Goal: Information Seeking & Learning: Learn about a topic

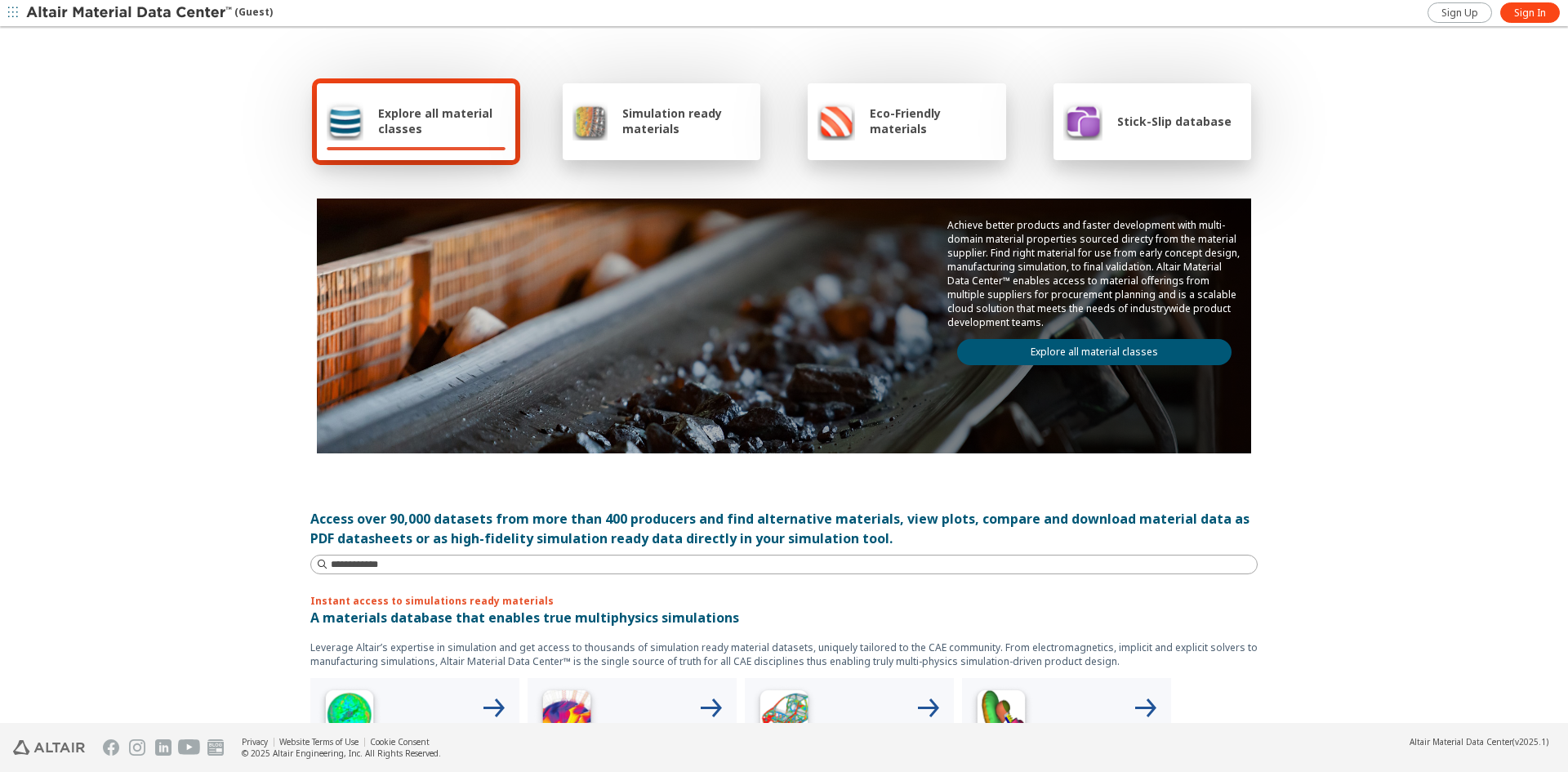
click at [1063, 351] on link "Explore all material classes" at bounding box center [1094, 352] width 274 height 26
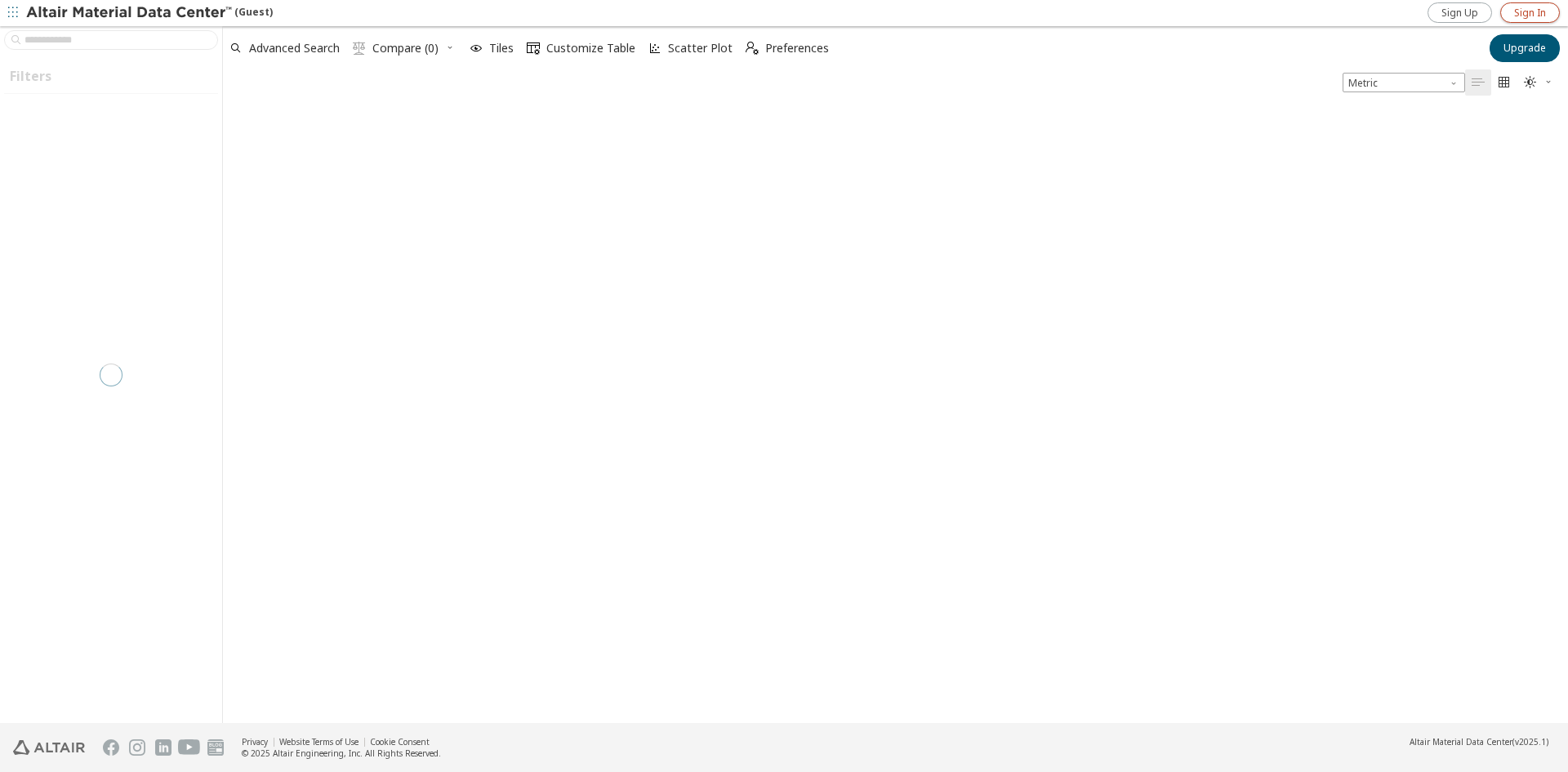
click at [1525, 15] on span "Sign In" at bounding box center [1529, 13] width 32 height 13
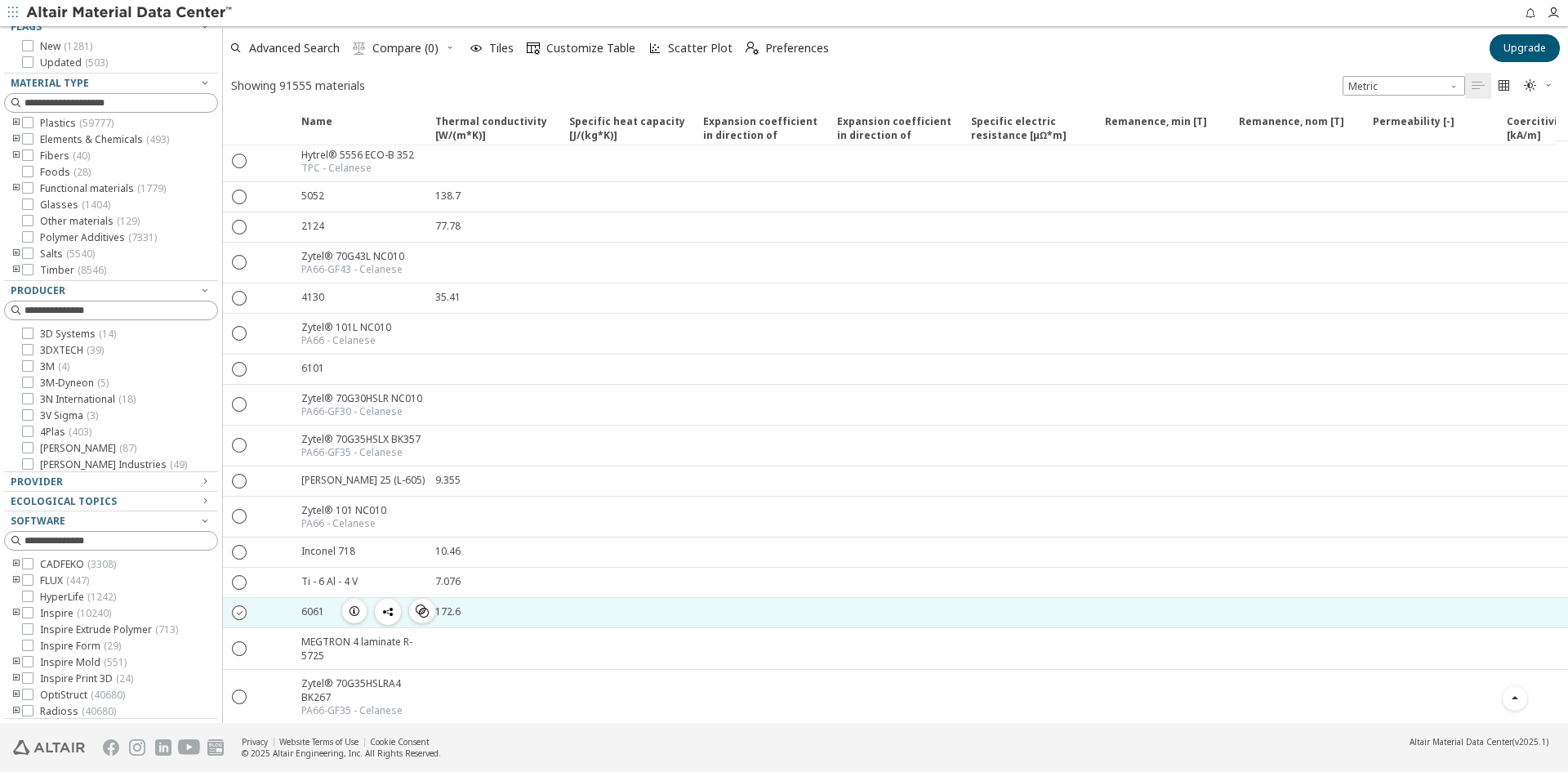
scroll to position [245, 0]
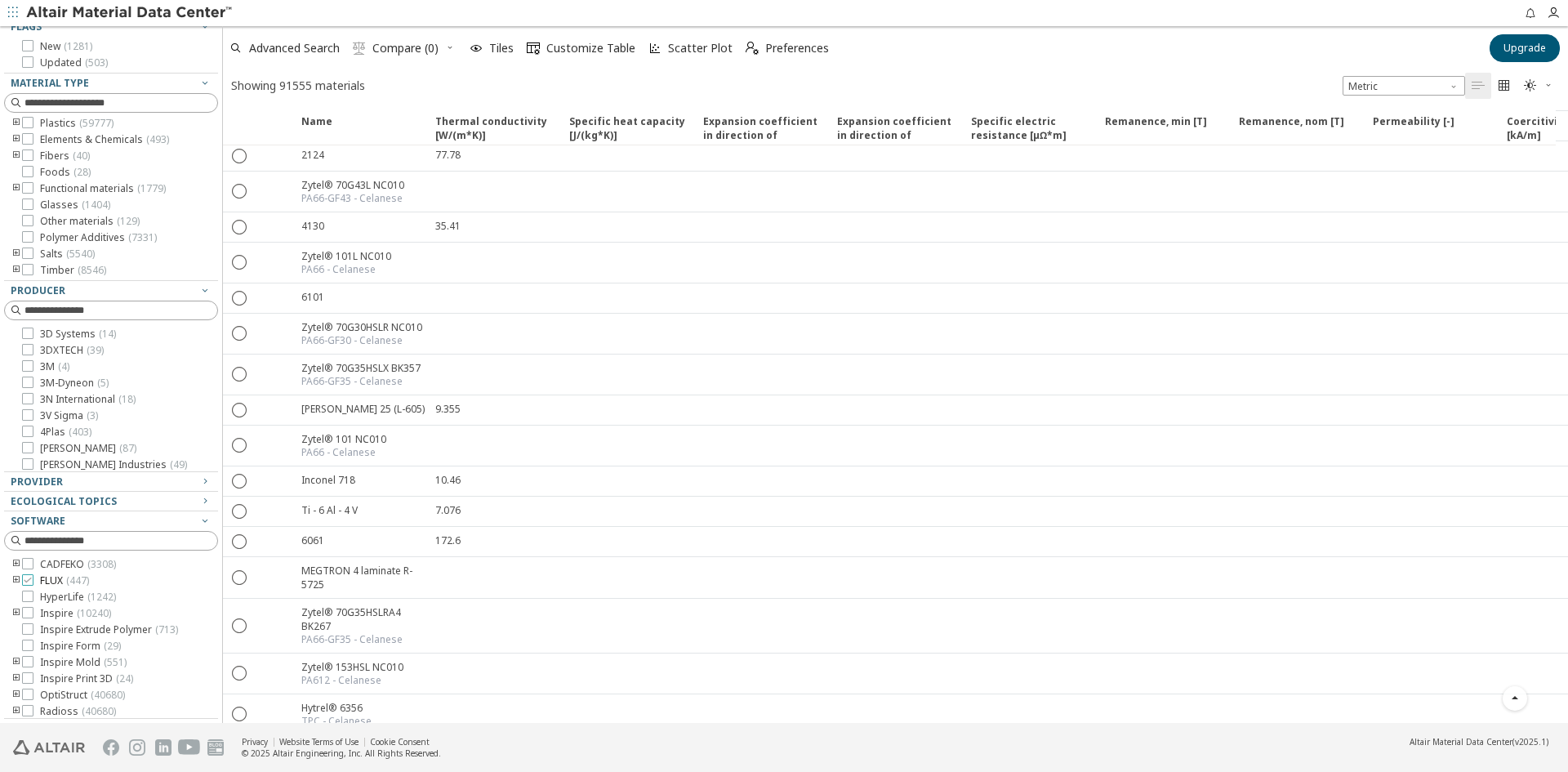
click at [58, 575] on span "FLUX ( 447 )" at bounding box center [64, 580] width 49 height 13
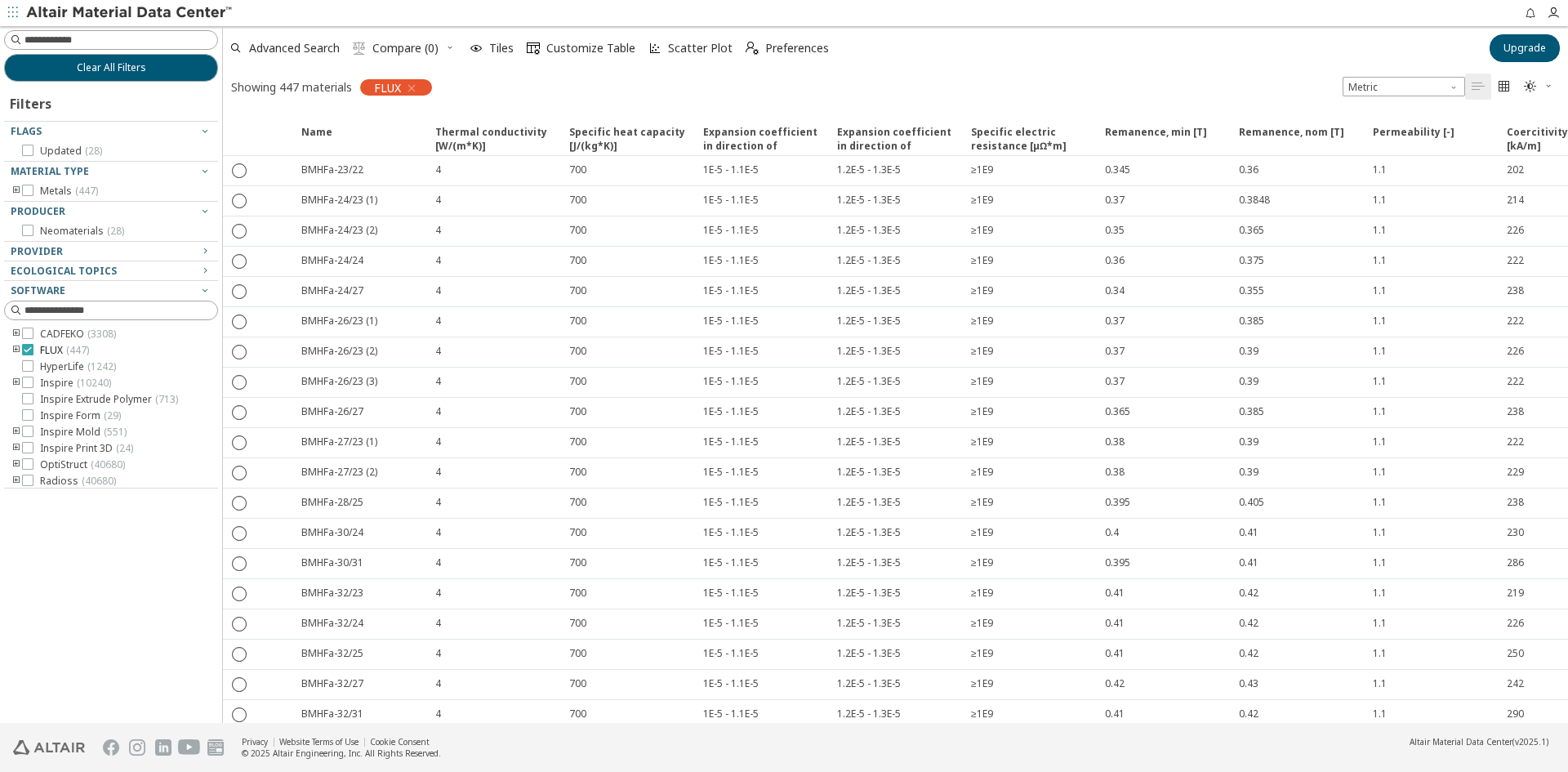
click at [44, 349] on span "FLUX ( 447 )" at bounding box center [64, 350] width 49 height 13
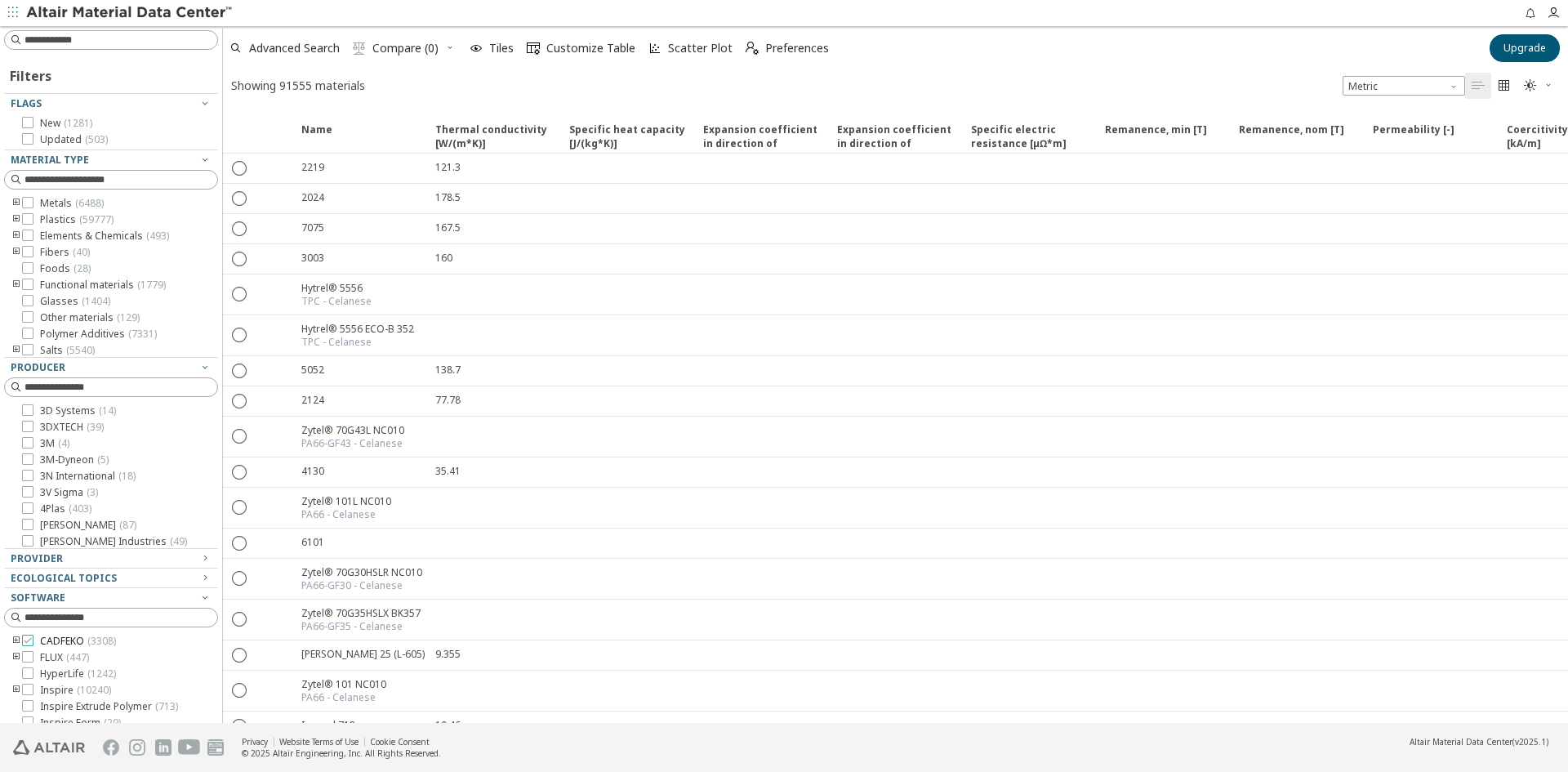
click at [46, 640] on span "CADFEKO ( 3308 )" at bounding box center [78, 641] width 76 height 13
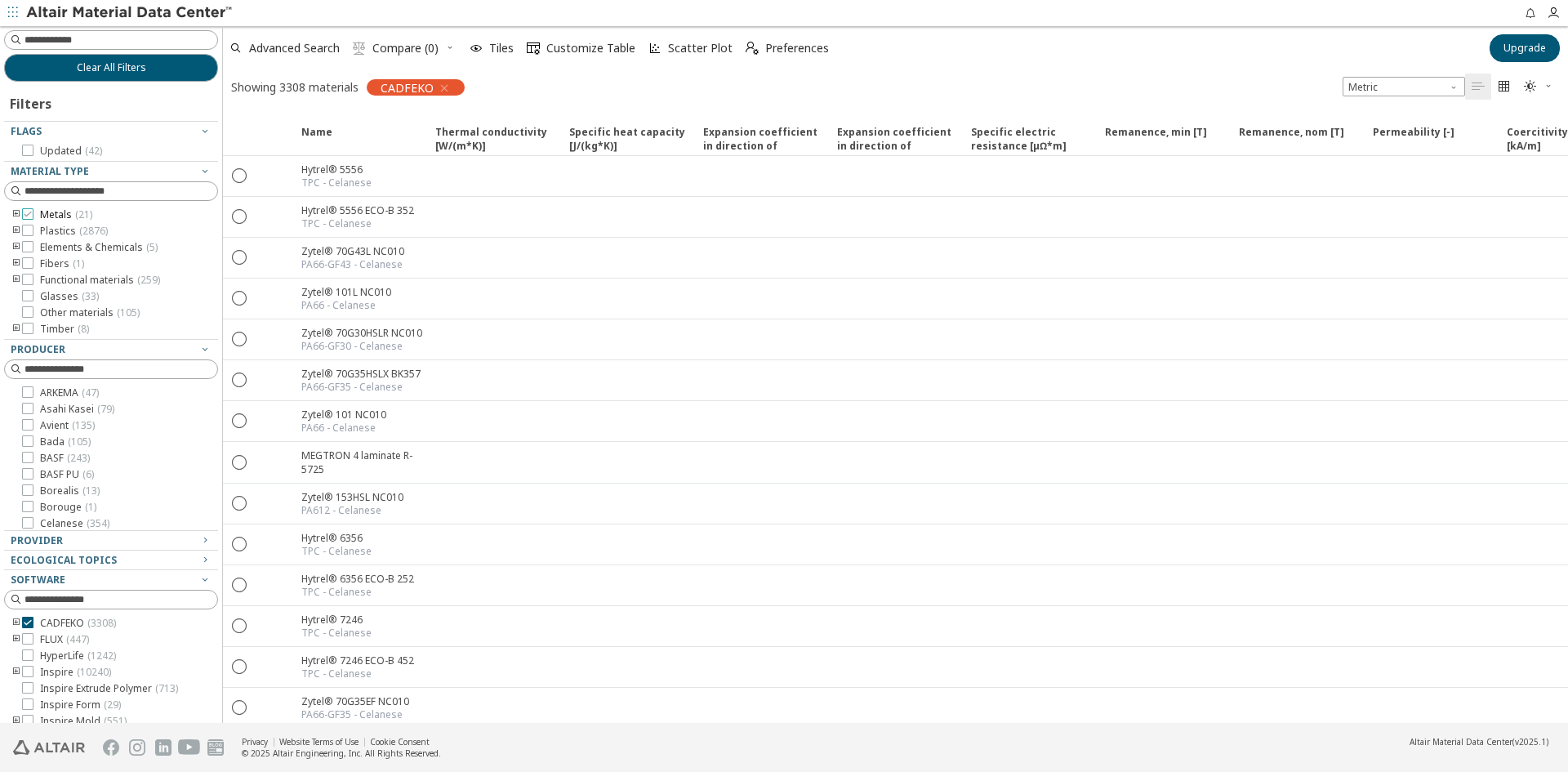
click at [57, 220] on span "Metals ( 21 )" at bounding box center [66, 214] width 52 height 13
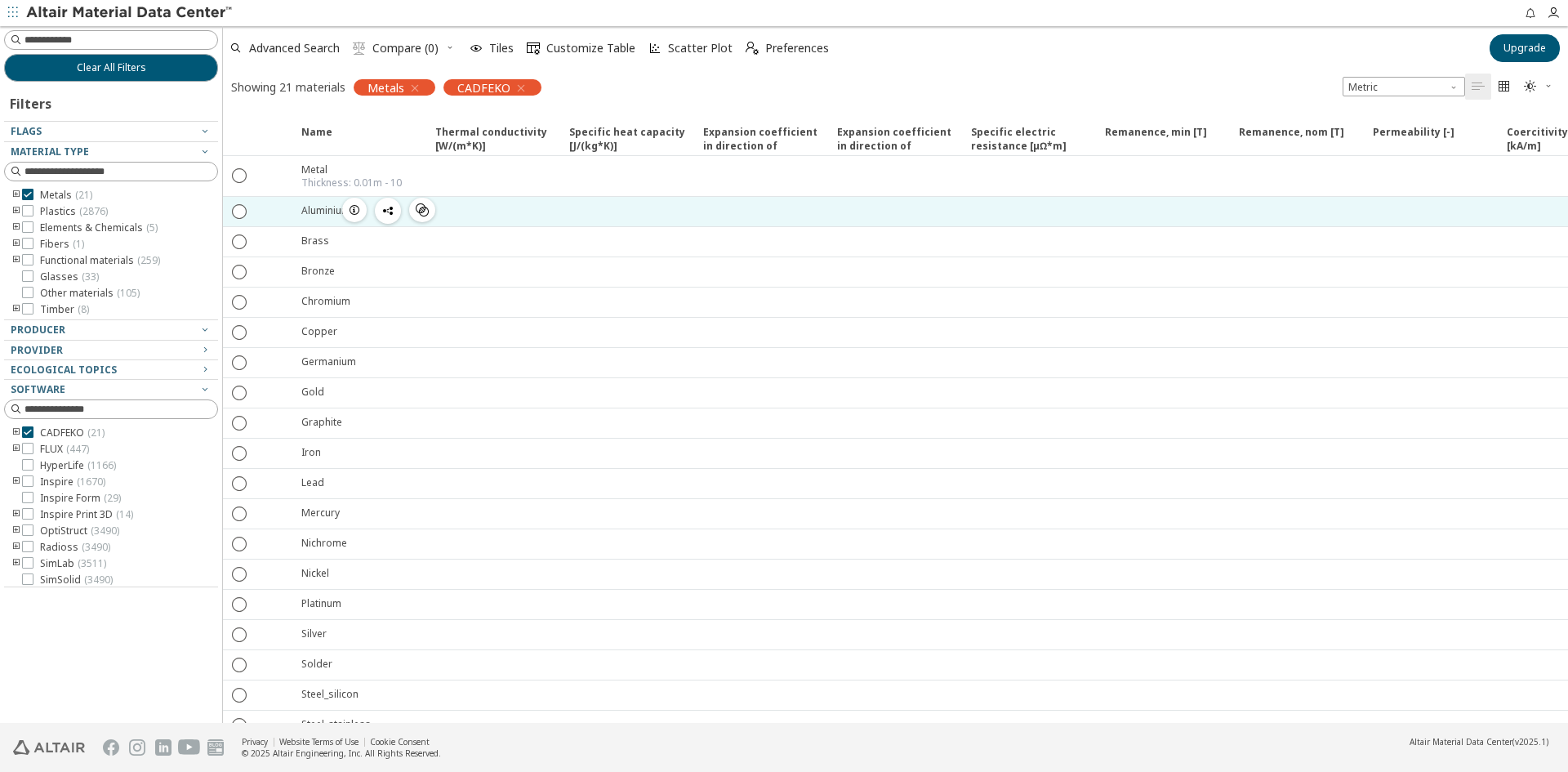
click at [303, 214] on div "Aluminium" at bounding box center [326, 211] width 49 height 14
click at [477, 218] on div at bounding box center [492, 211] width 134 height 29
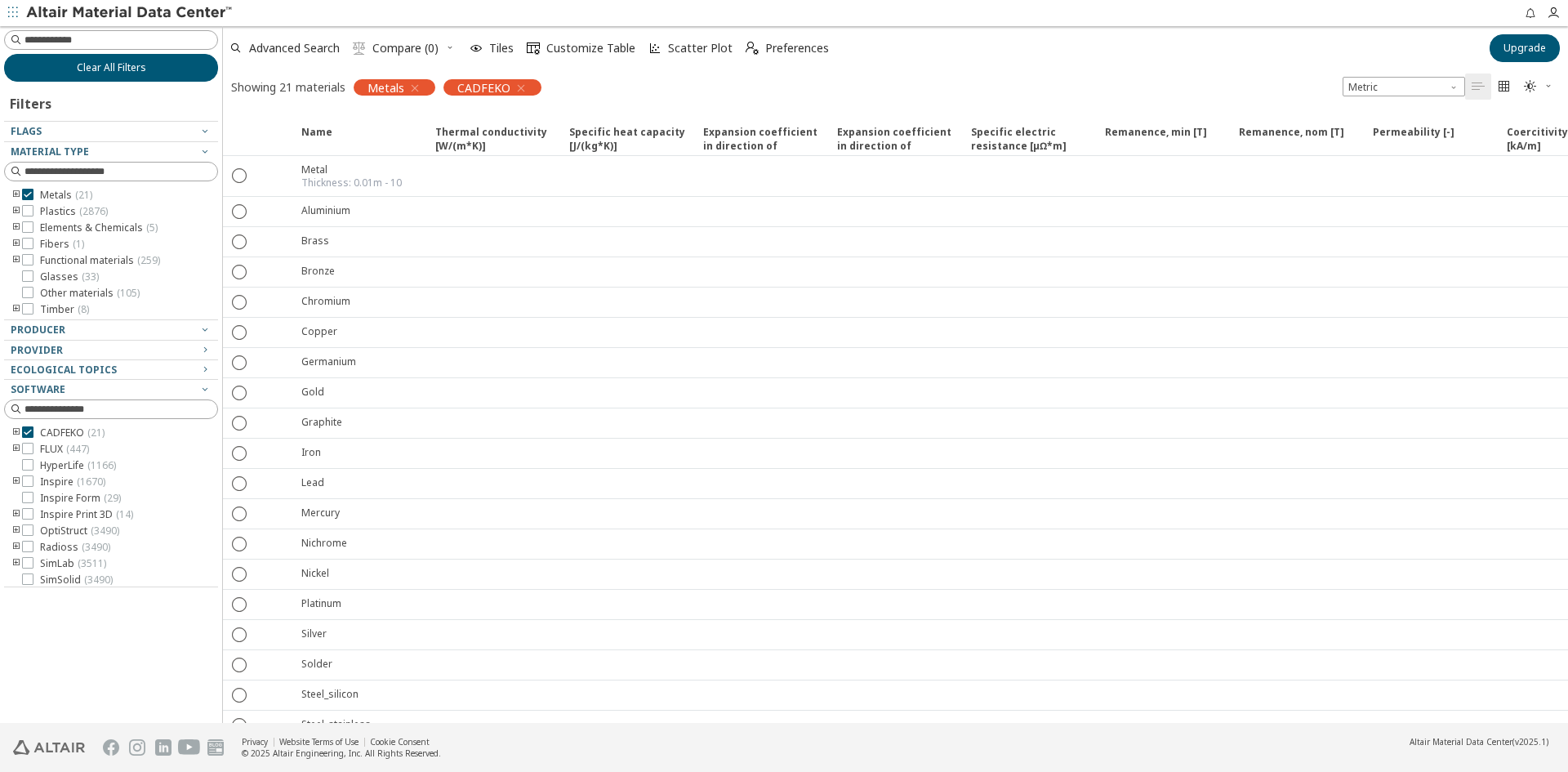
click at [162, 69] on button "Clear All Filters" at bounding box center [111, 68] width 214 height 28
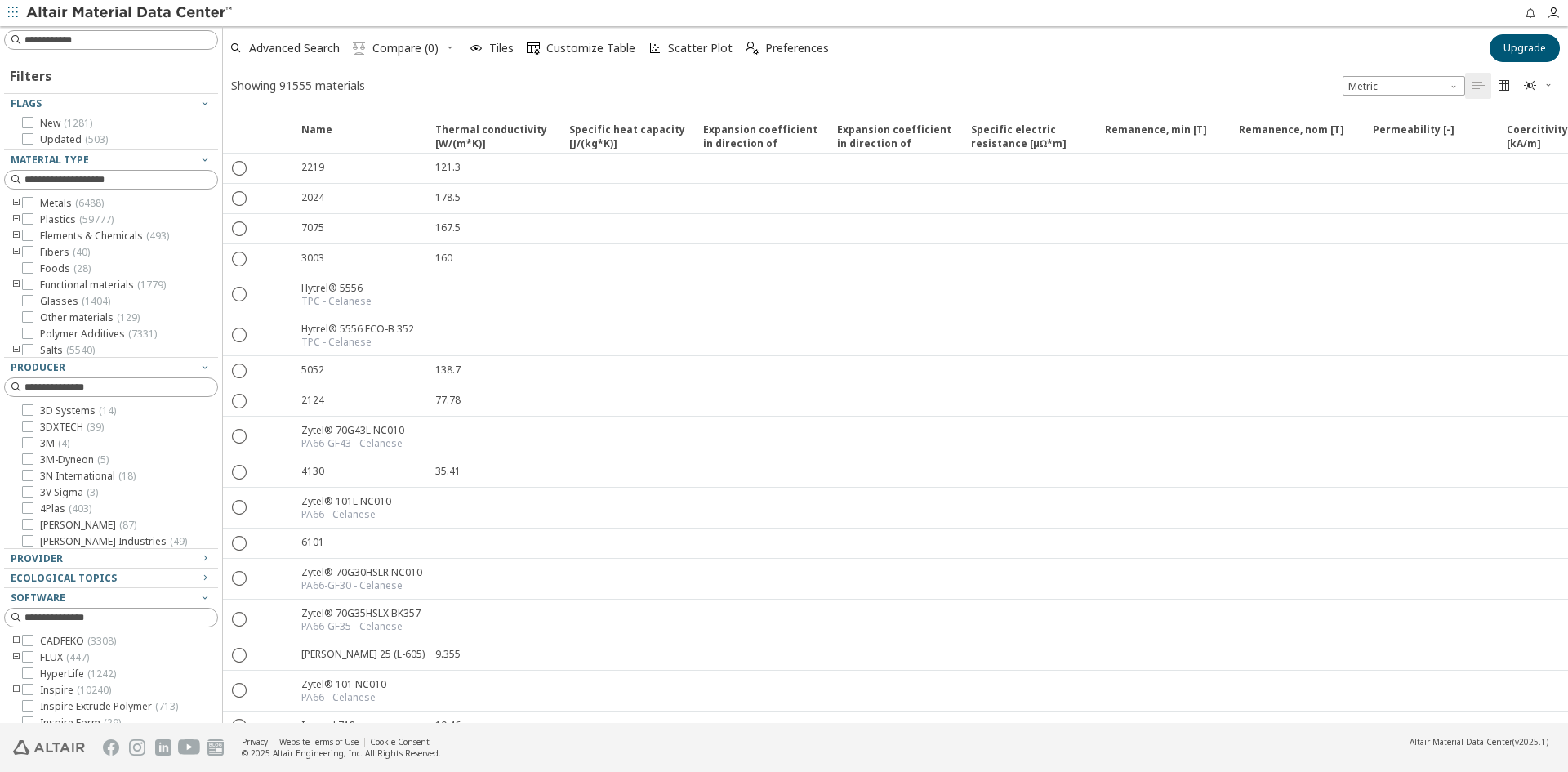
click at [1550, 91] on icon "button" at bounding box center [1548, 85] width 9 height 13
click at [1502, 83] on icon "" at bounding box center [1504, 85] width 13 height 13
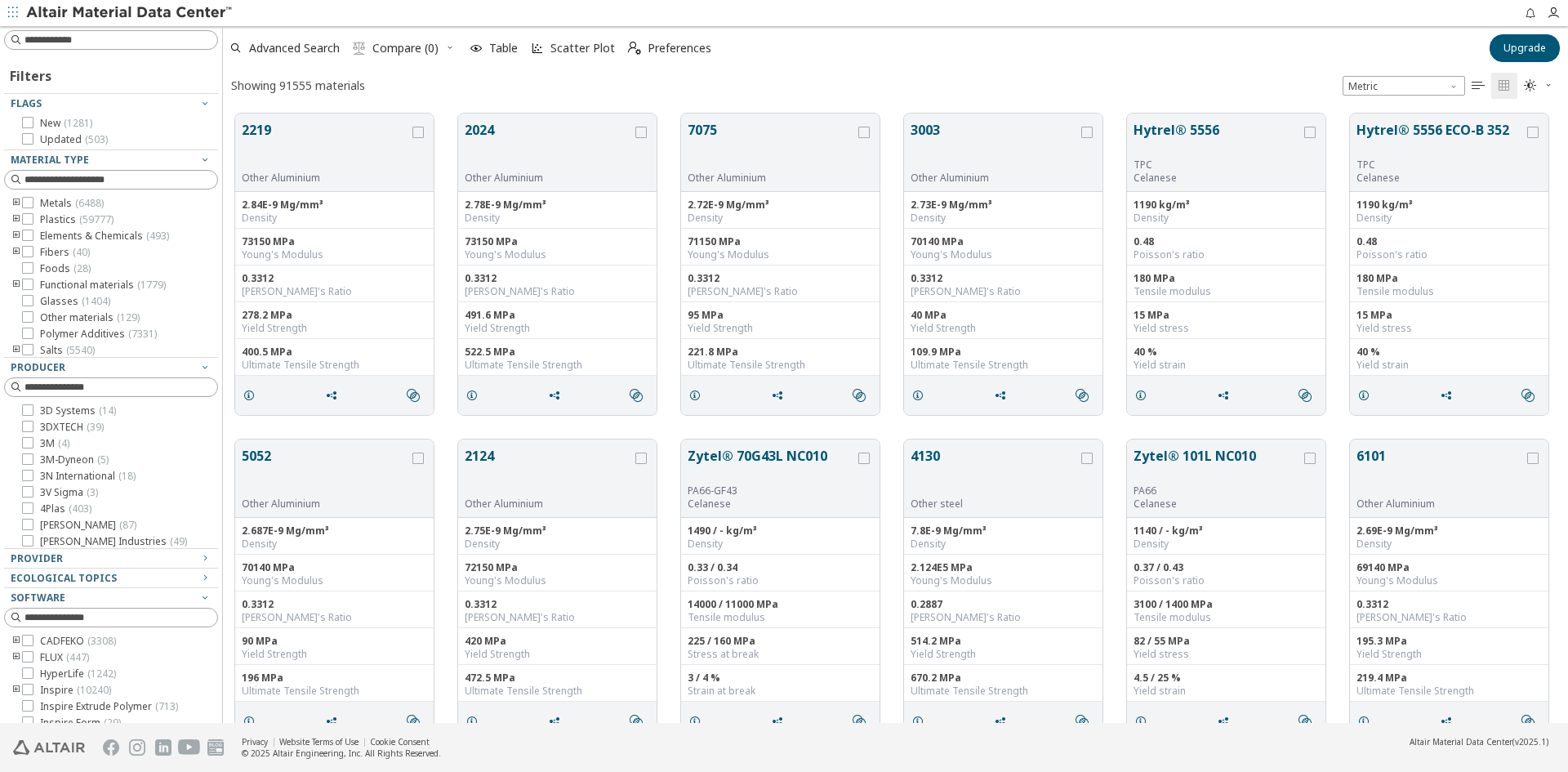
scroll to position [610, 1333]
click at [37, 653] on label "FLUX ( 447 )" at bounding box center [56, 658] width 67 height 13
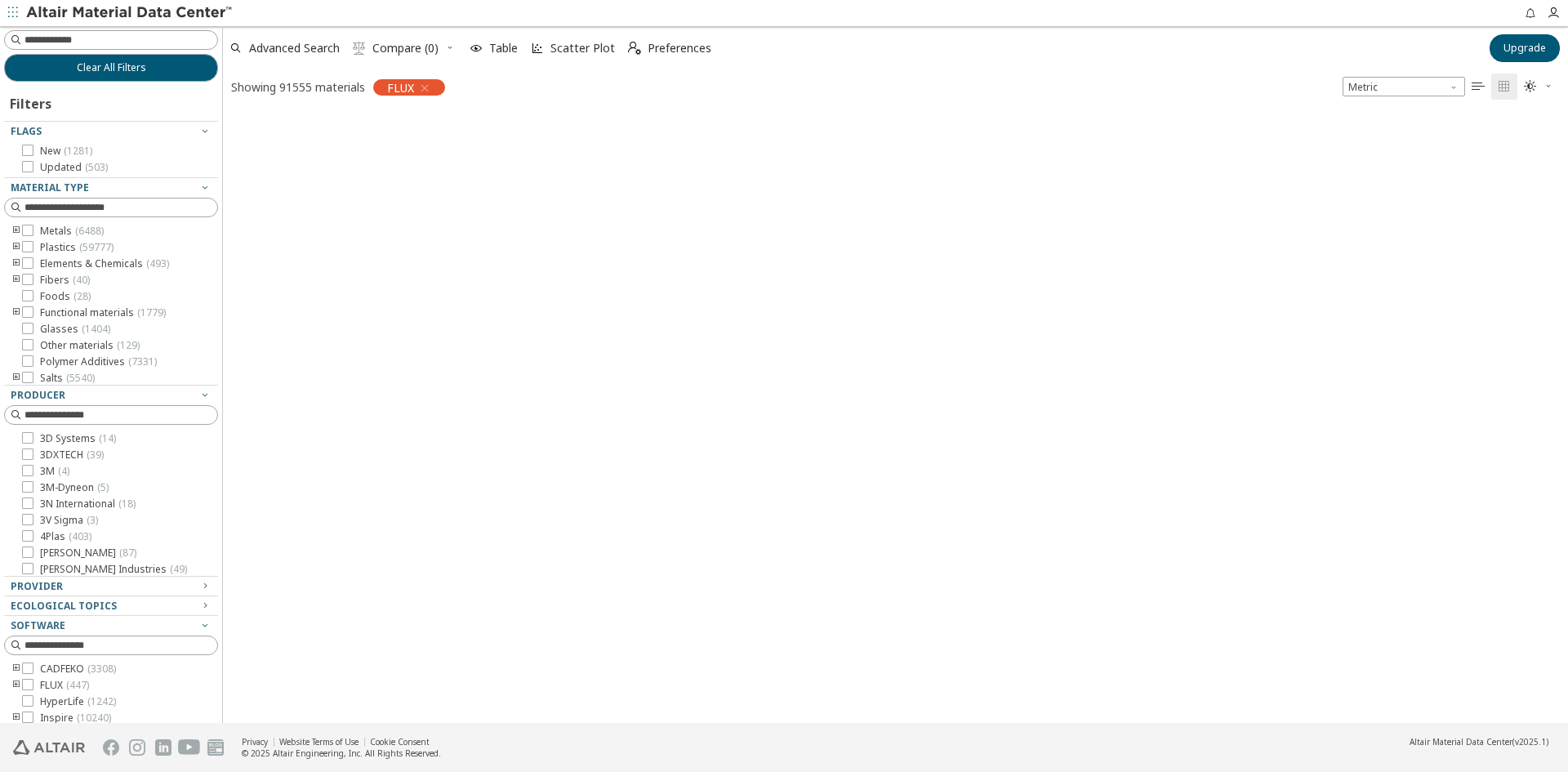
scroll to position [607, 1333]
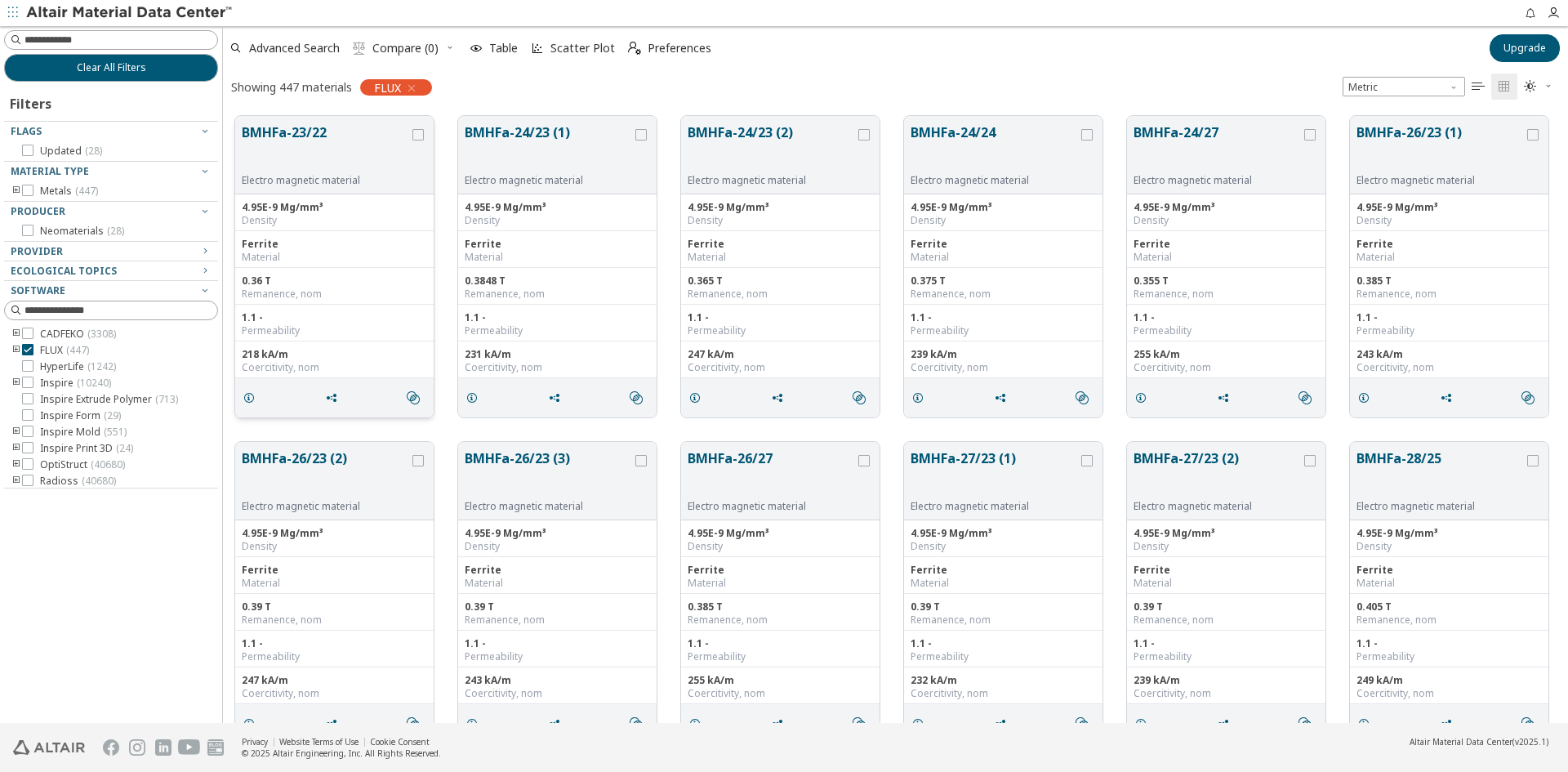
click at [306, 141] on button "BMHFa-23/22" at bounding box center [325, 149] width 168 height 52
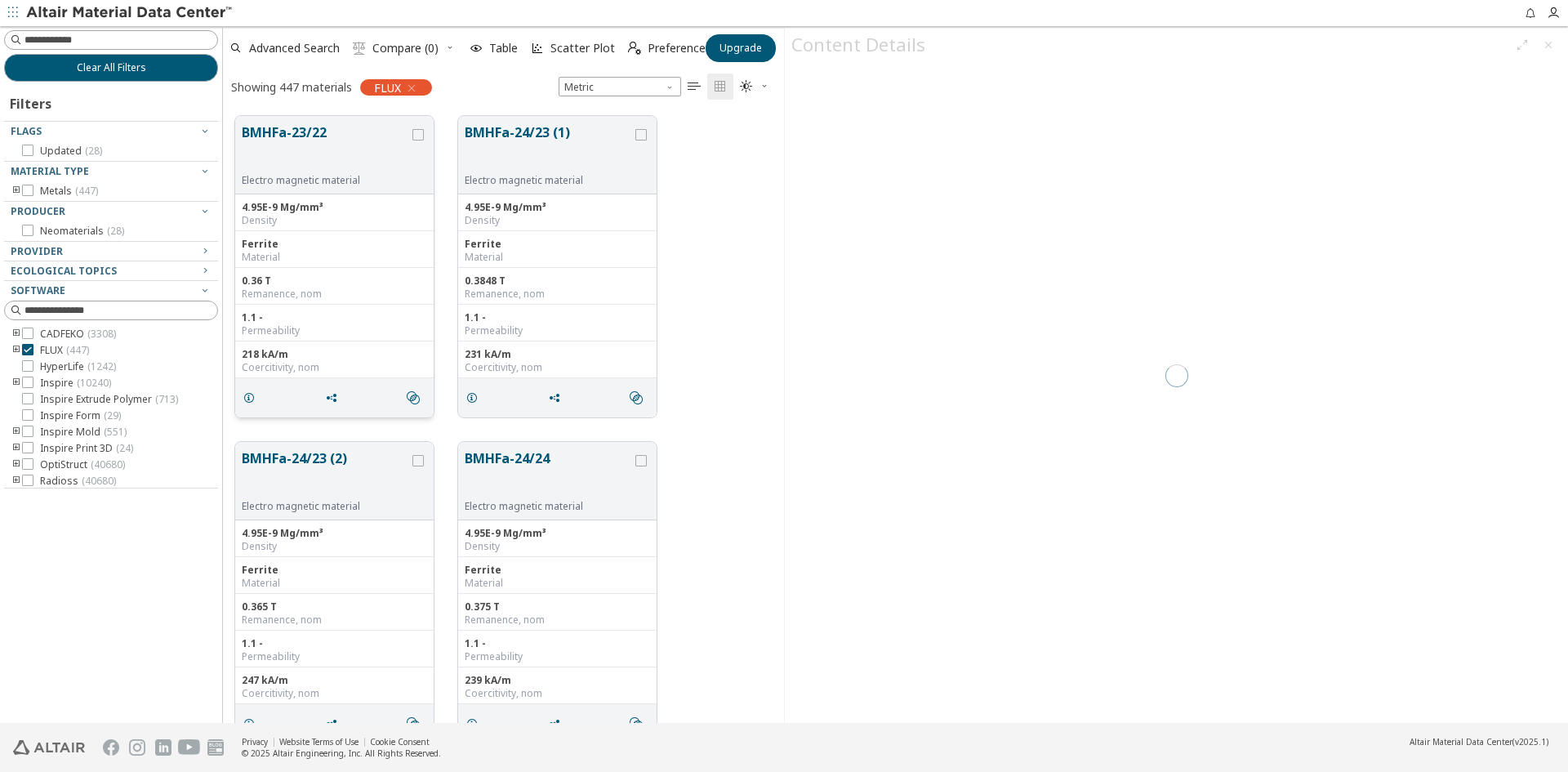
scroll to position [607, 549]
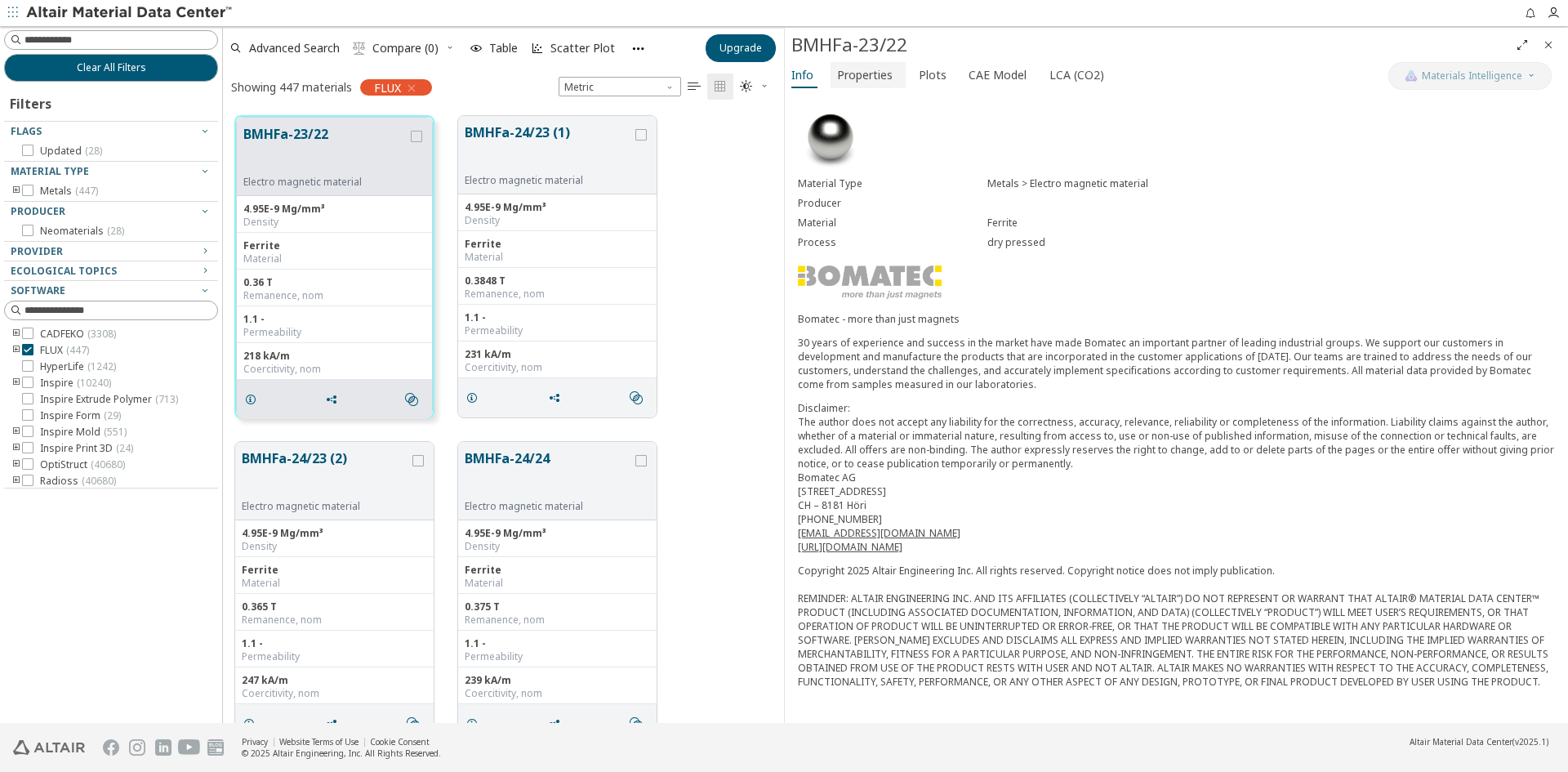
click at [882, 78] on span "Properties" at bounding box center [864, 75] width 56 height 26
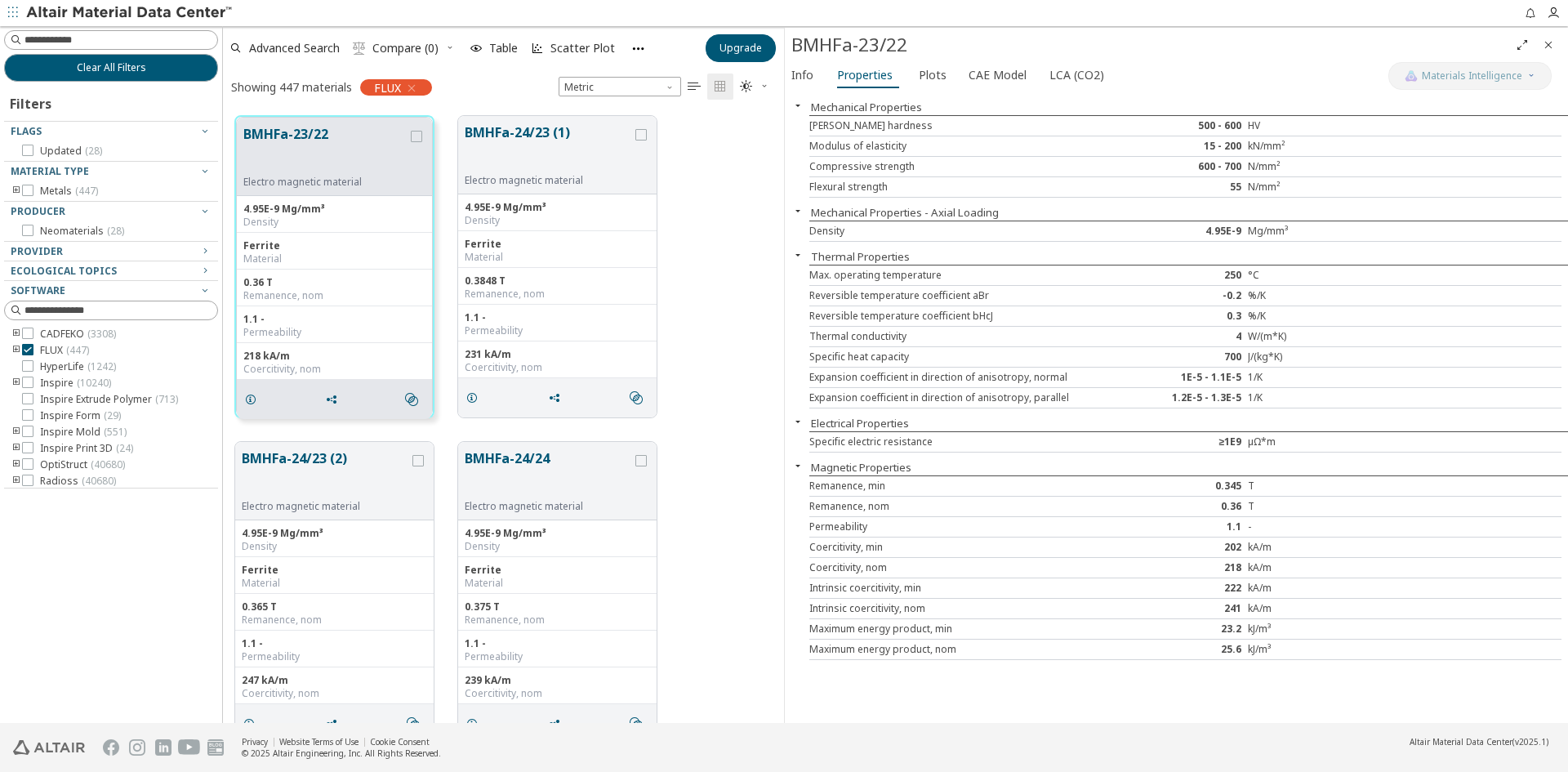
click at [1550, 39] on icon "Close" at bounding box center [1548, 45] width 13 height 13
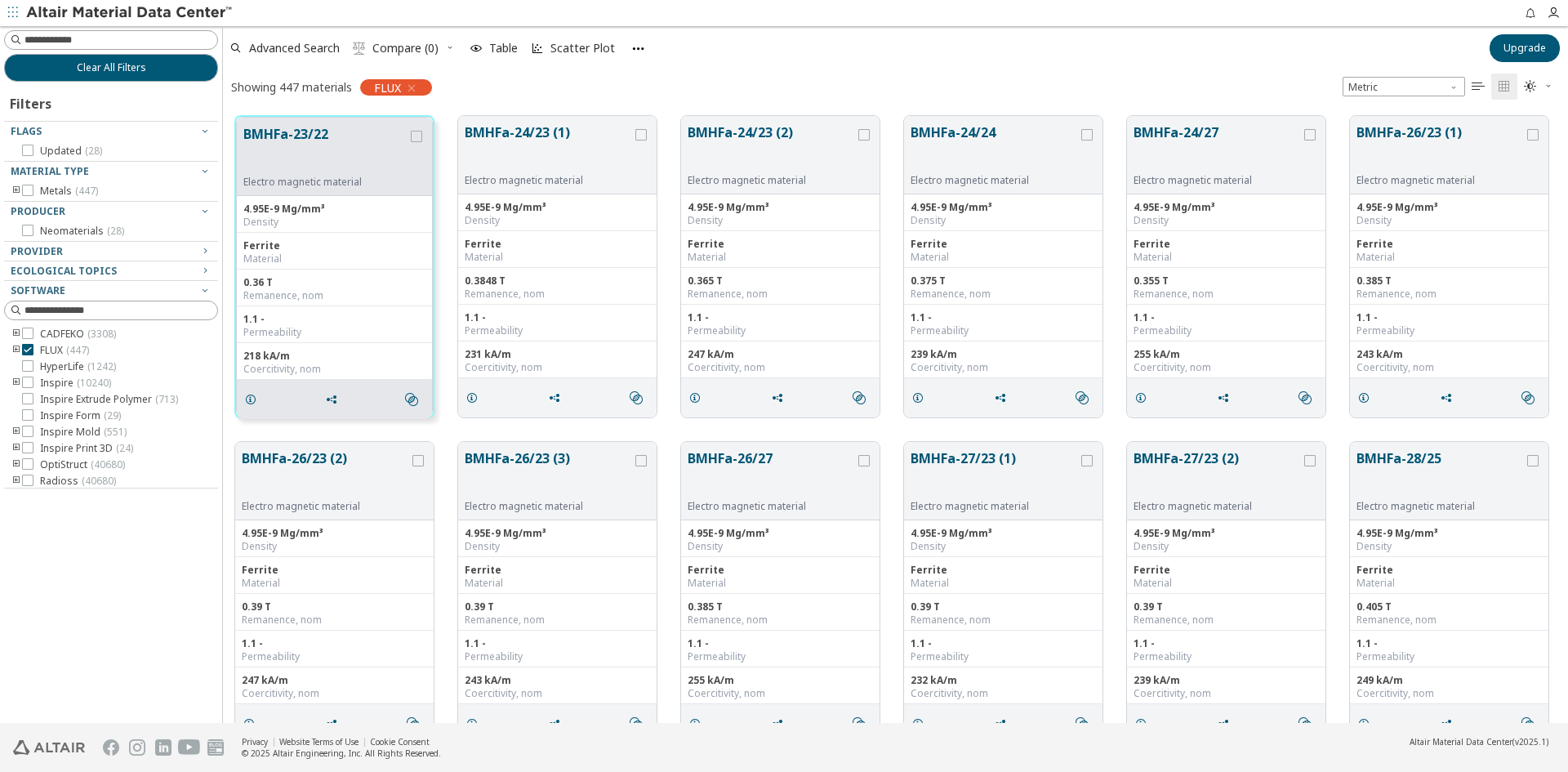
scroll to position [607, 1333]
click at [52, 346] on span "FLUX ( 447 )" at bounding box center [64, 350] width 49 height 13
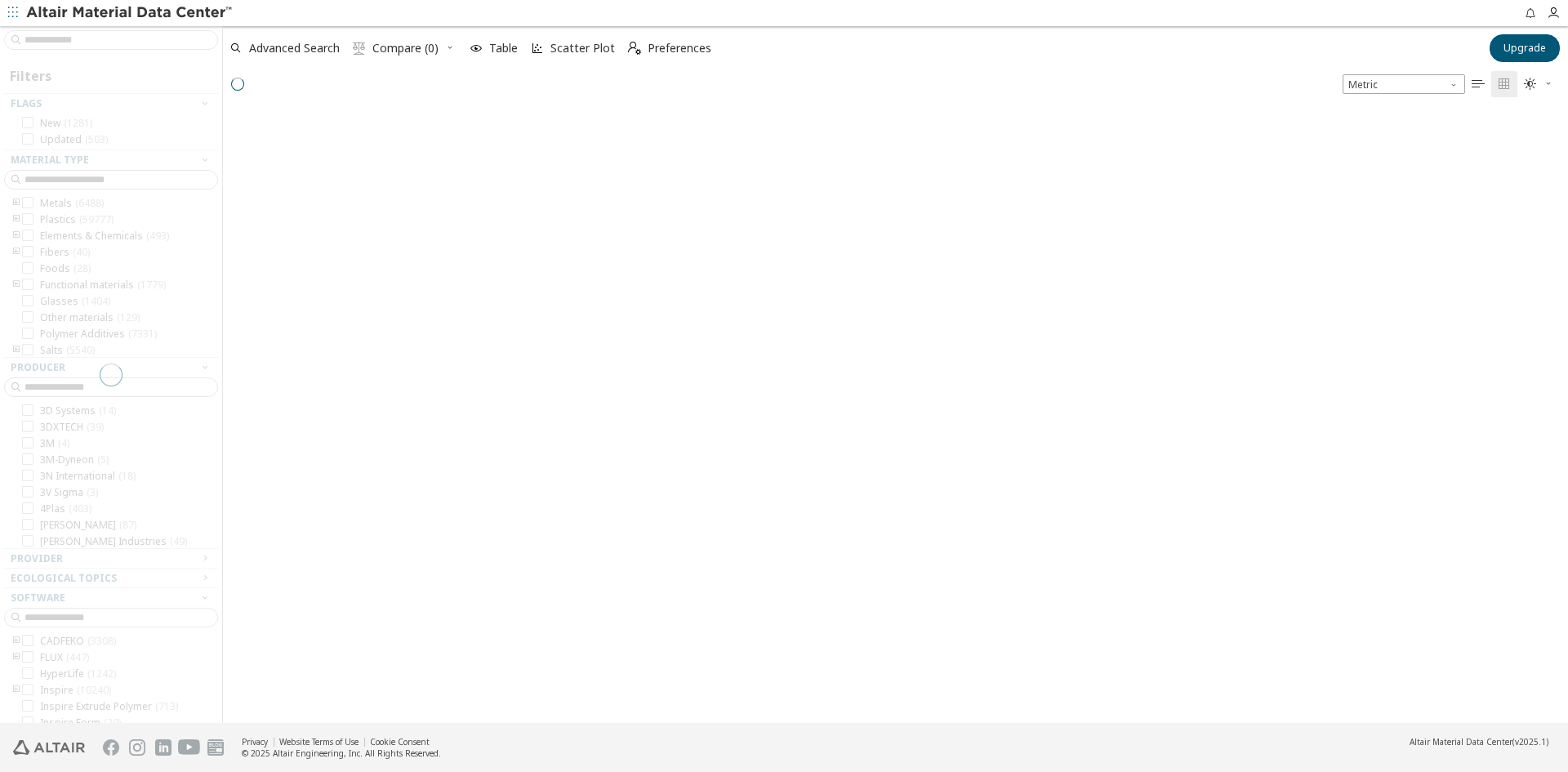
scroll to position [610, 1333]
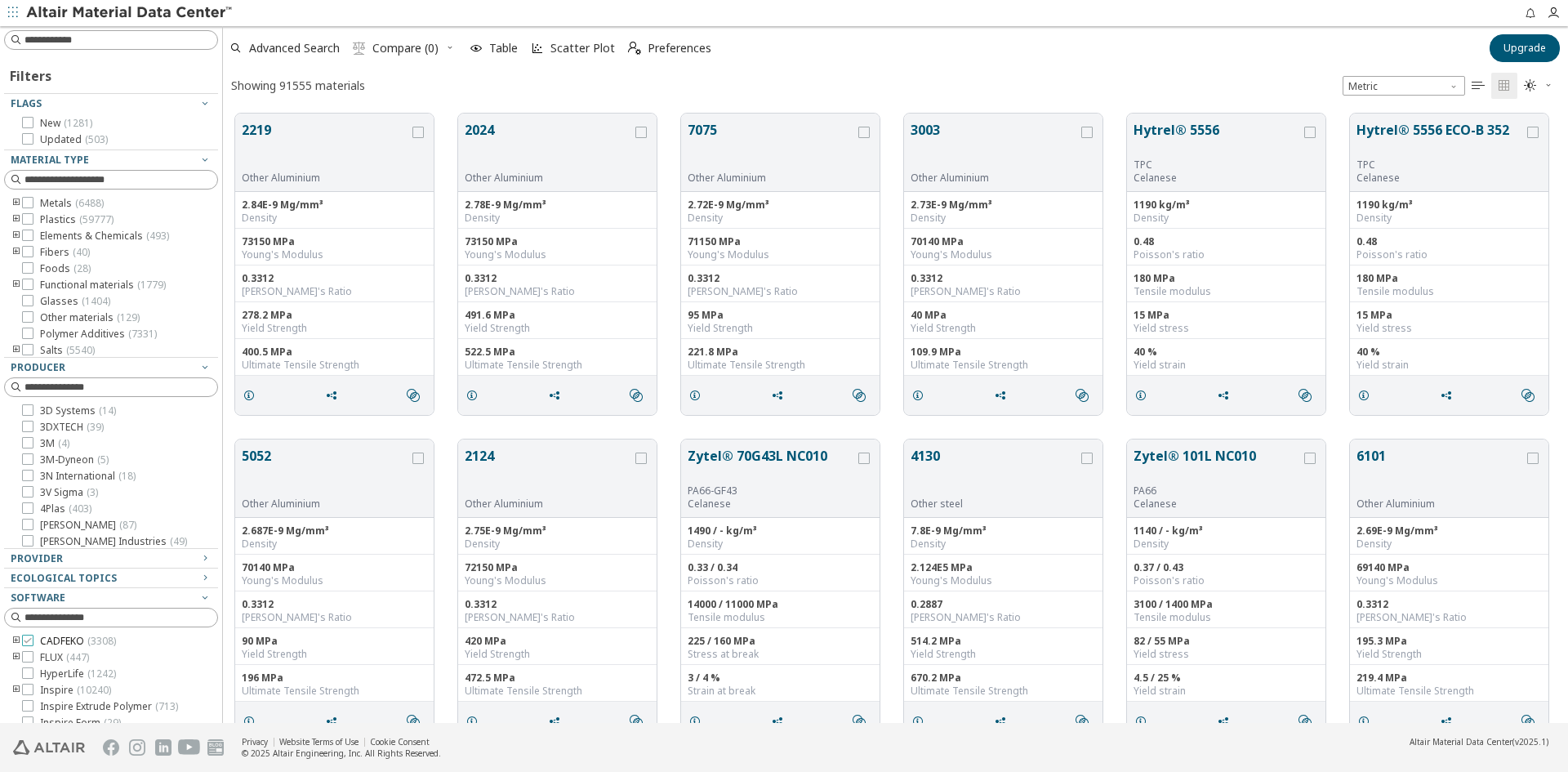
click at [64, 640] on span "CADFEKO ( 3308 )" at bounding box center [78, 641] width 76 height 13
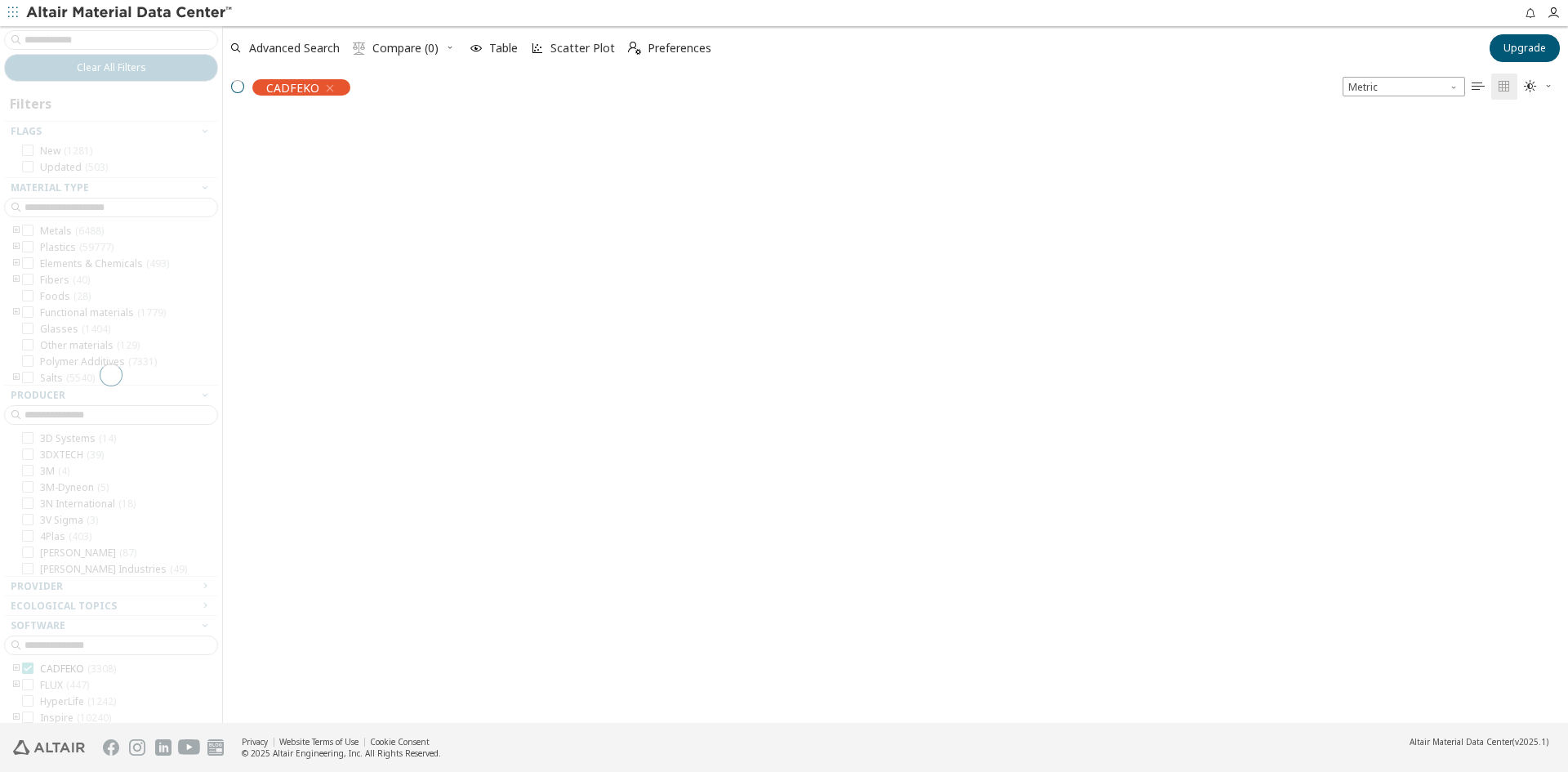
scroll to position [607, 1333]
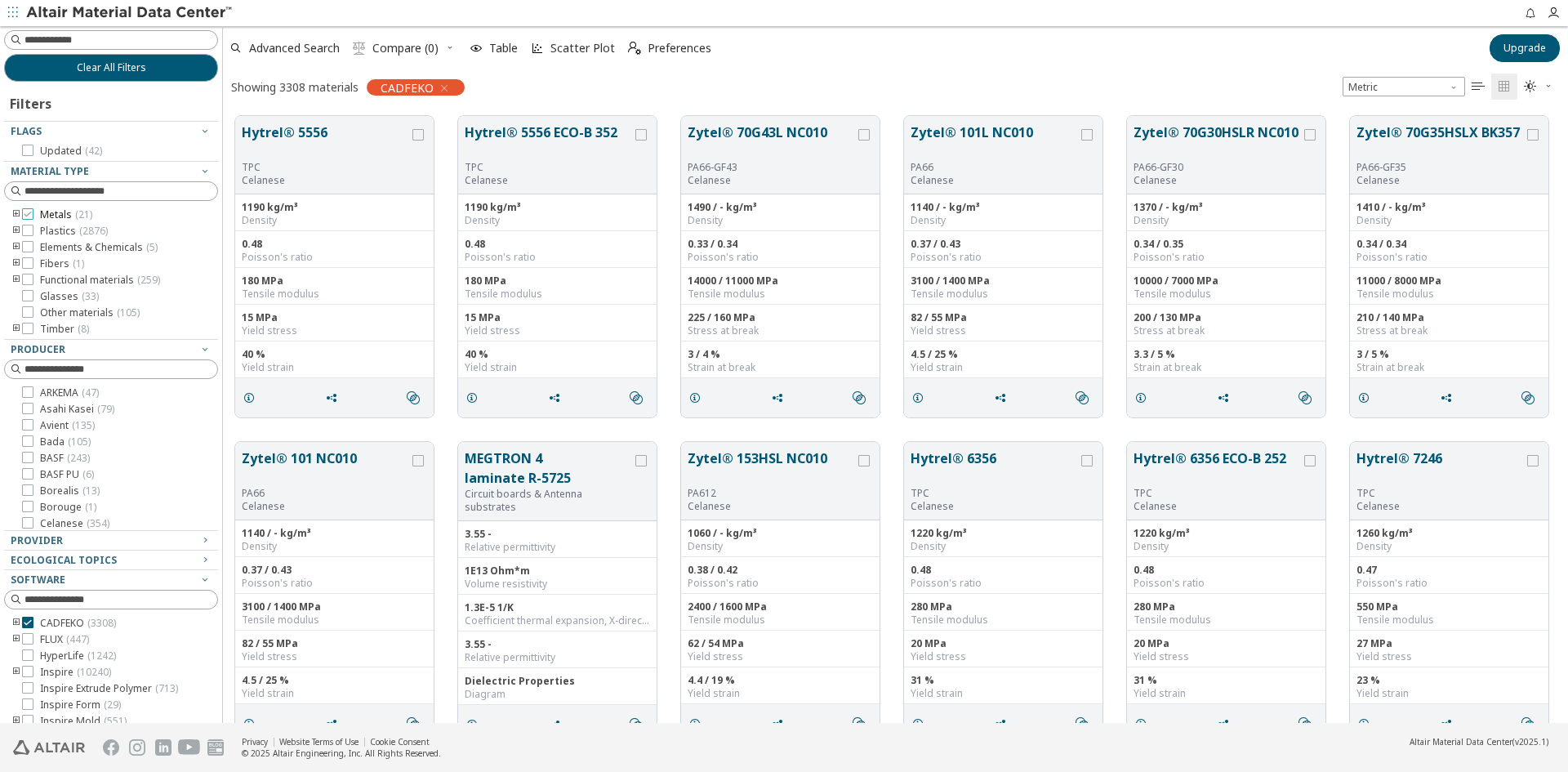
click at [67, 211] on span "Metals ( 21 )" at bounding box center [66, 214] width 52 height 13
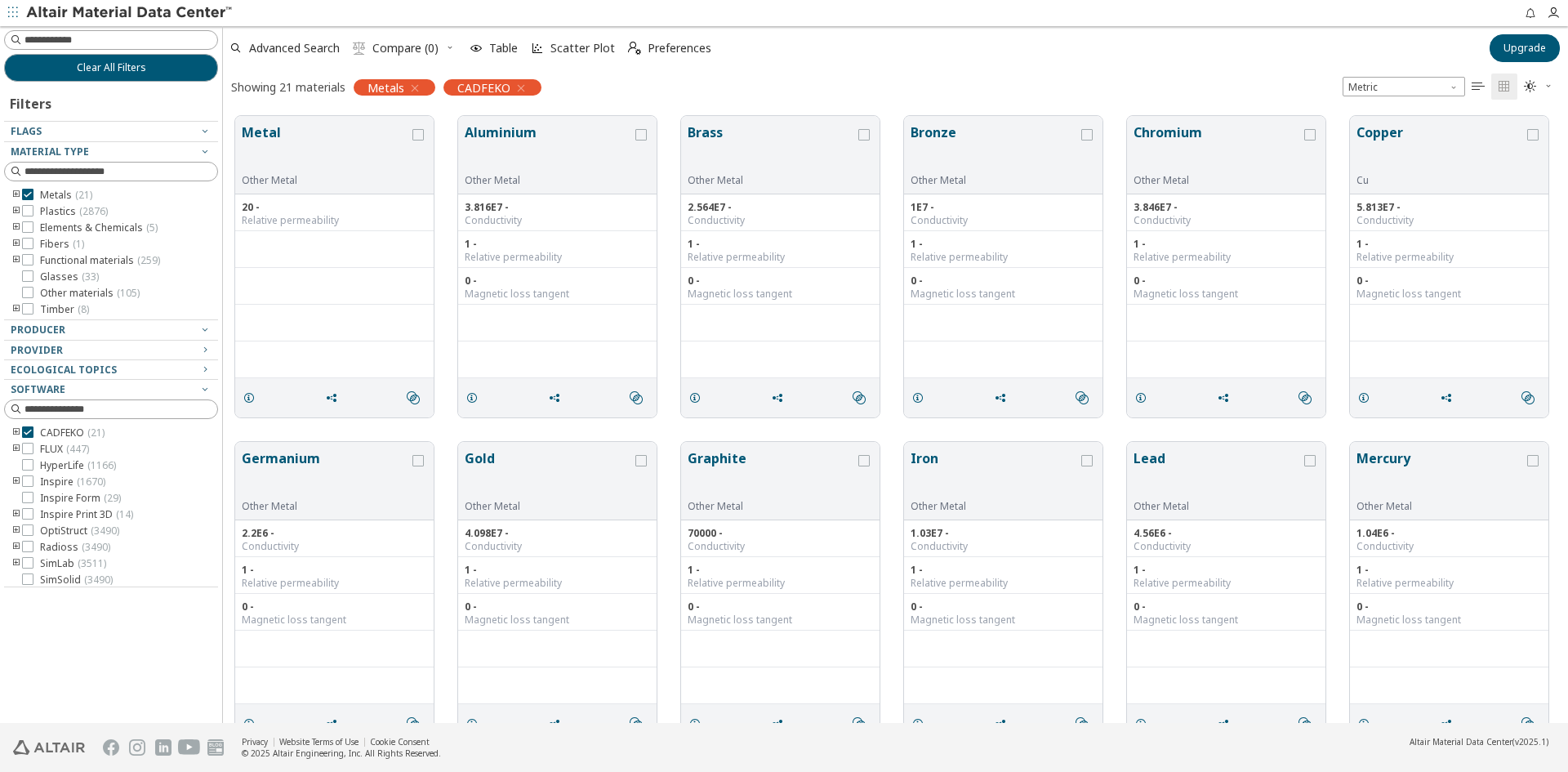
click at [1486, 83] on span "" at bounding box center [1478, 87] width 20 height 26
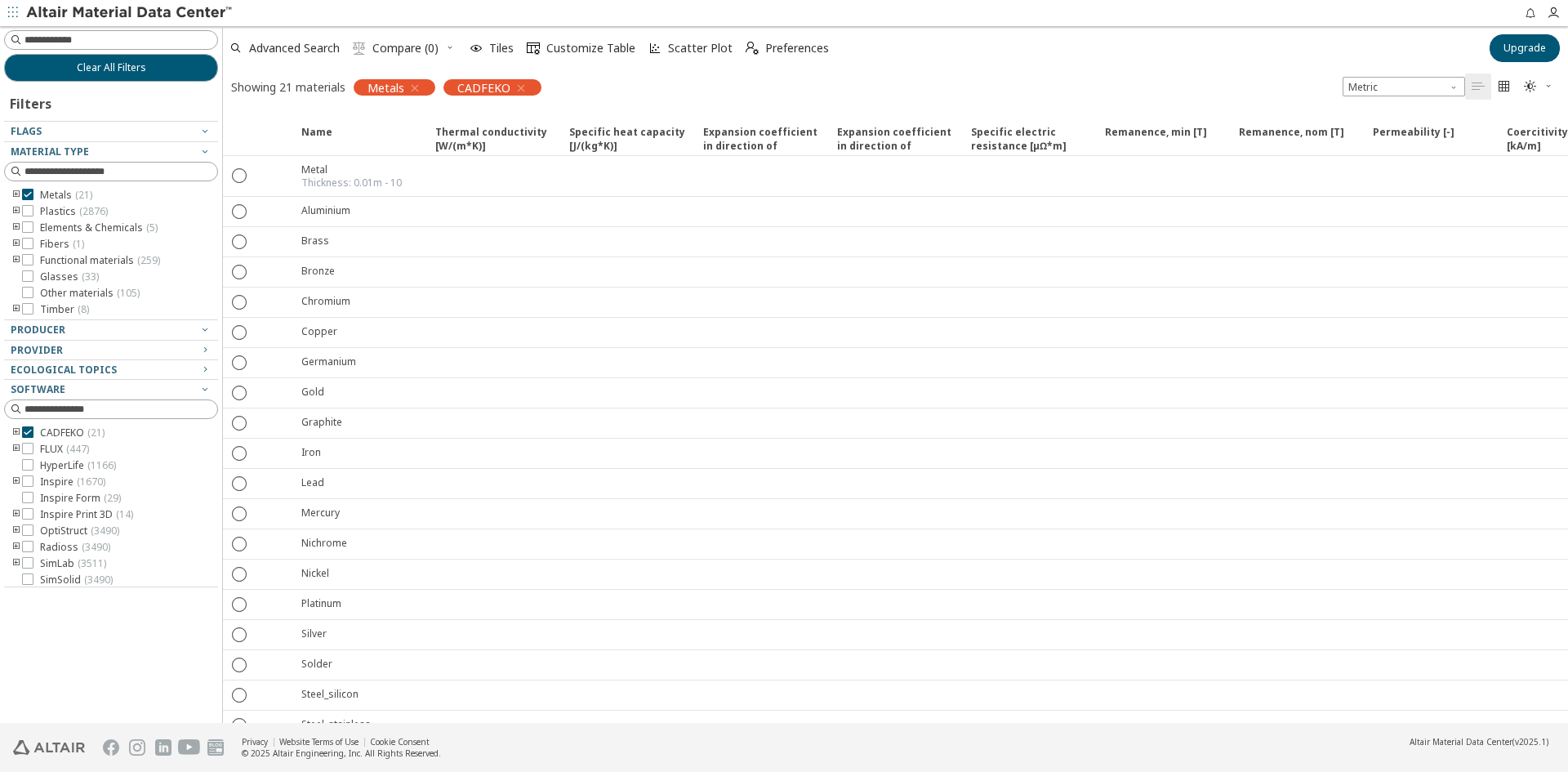
click at [1513, 86] on span "" at bounding box center [1504, 87] width 20 height 26
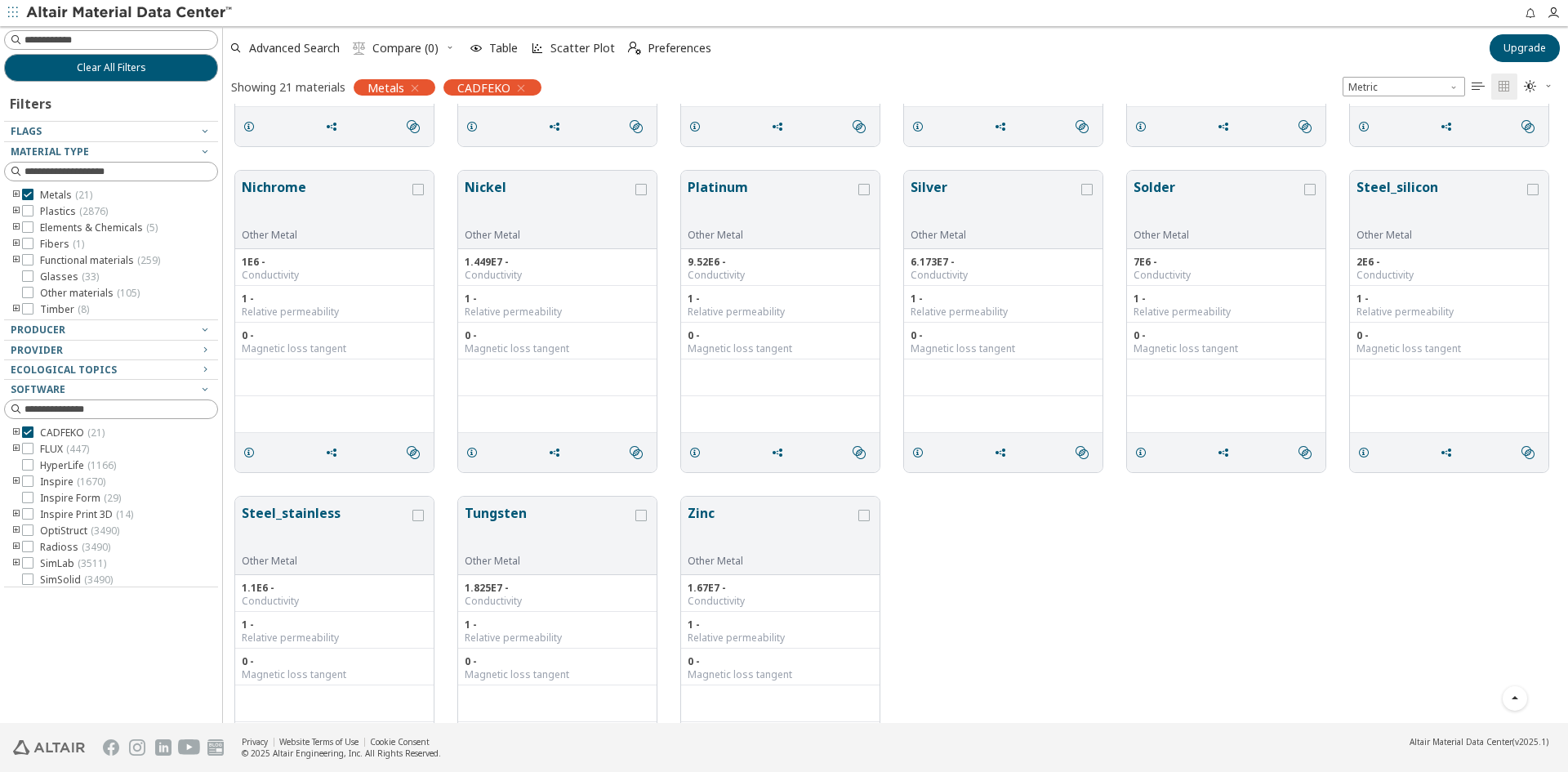
scroll to position [685, 0]
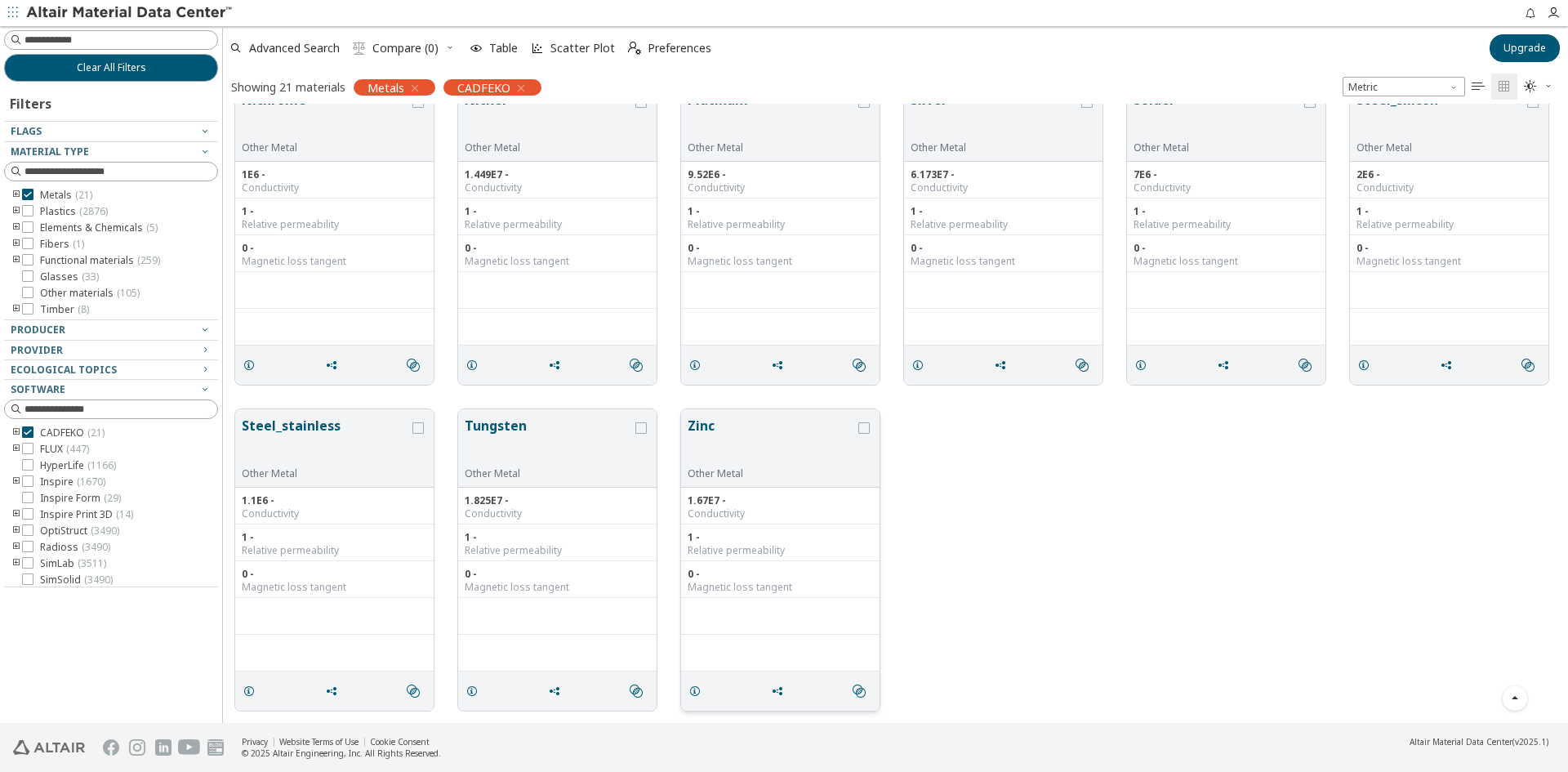
click at [769, 438] on button "Zinc" at bounding box center [771, 442] width 168 height 52
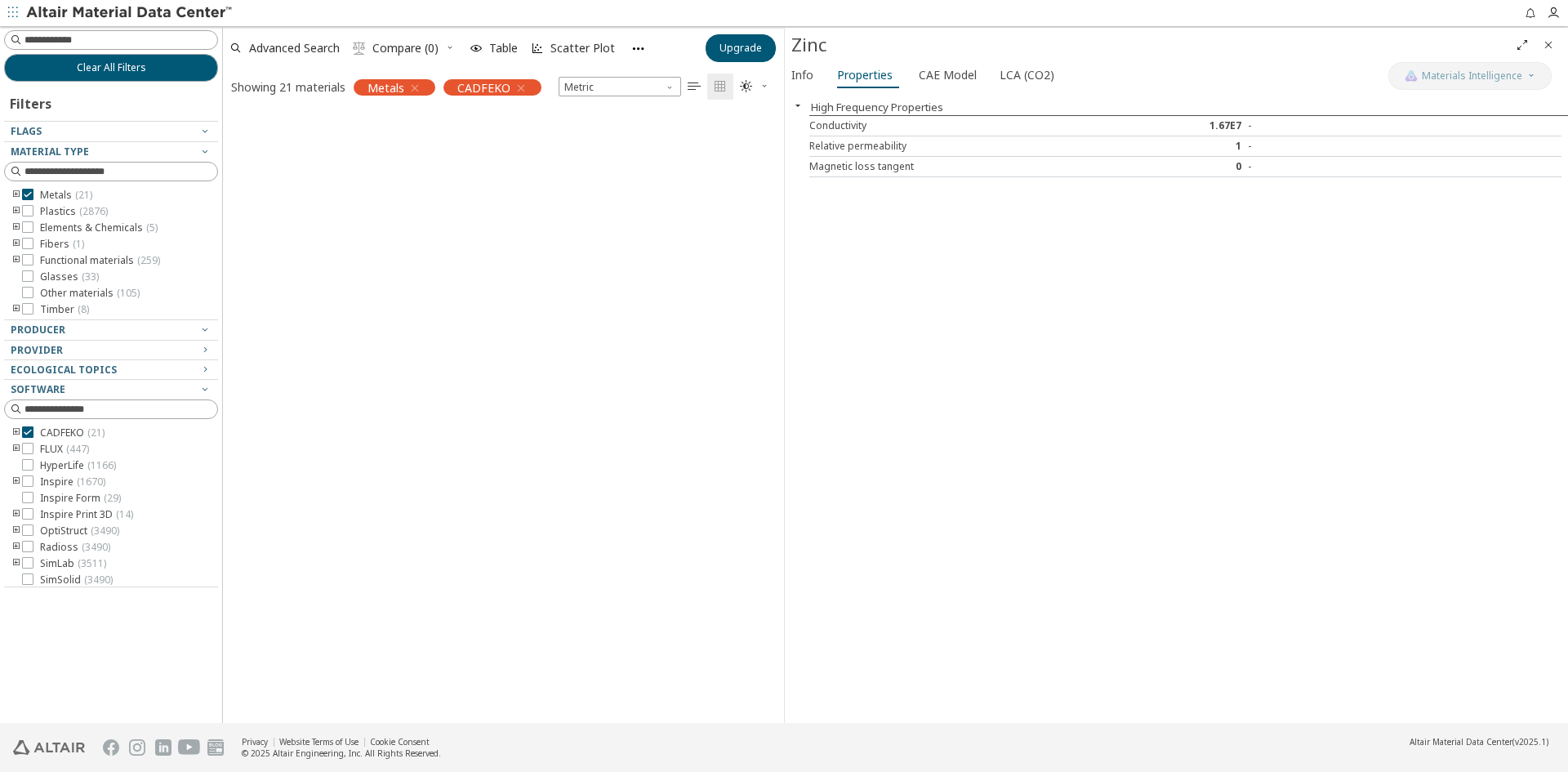
scroll to position [2967, 0]
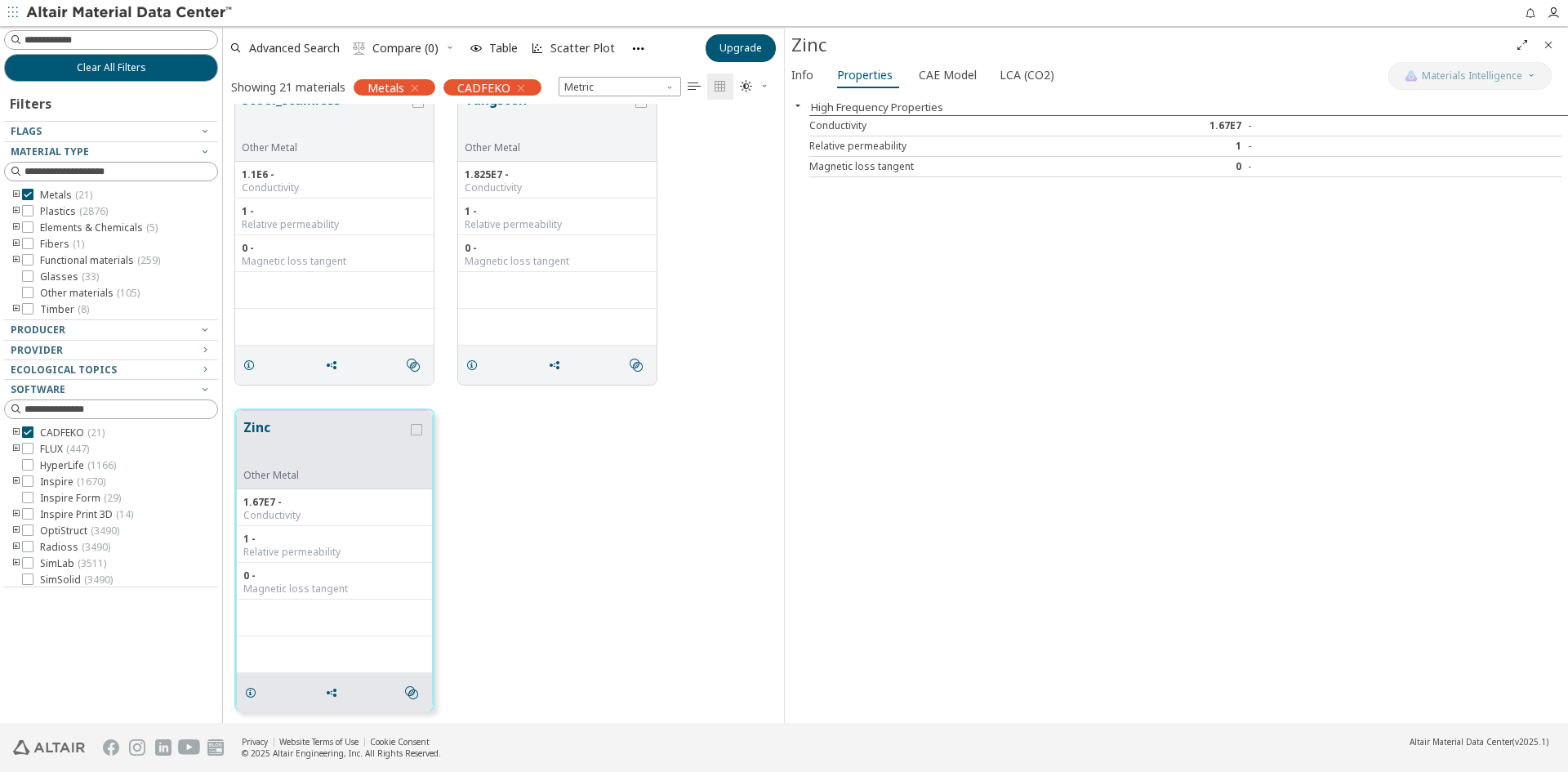
click at [1561, 40] on button "Close" at bounding box center [1548, 45] width 26 height 26
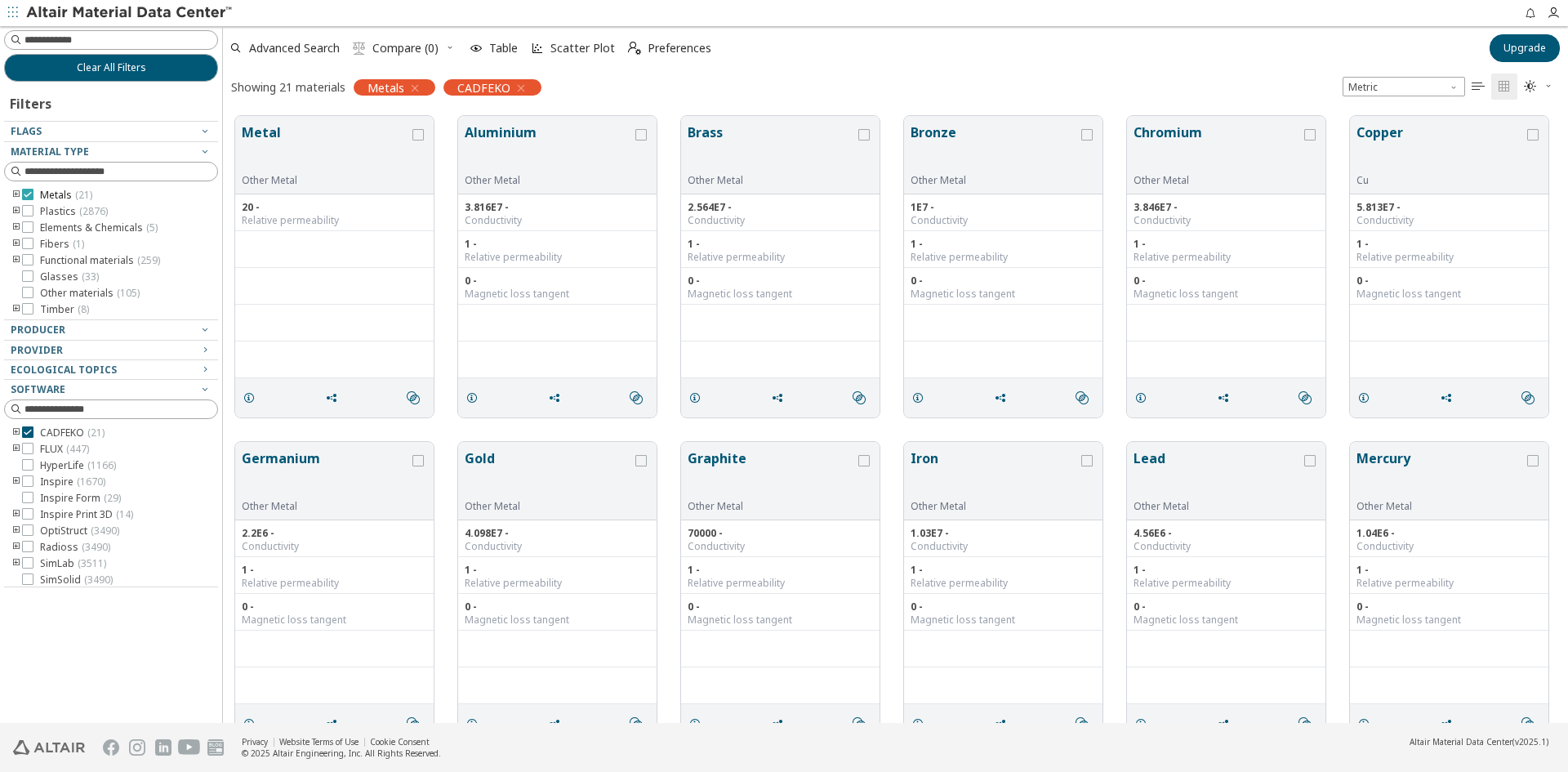
click at [61, 193] on span "Metals ( 21 )" at bounding box center [66, 195] width 52 height 13
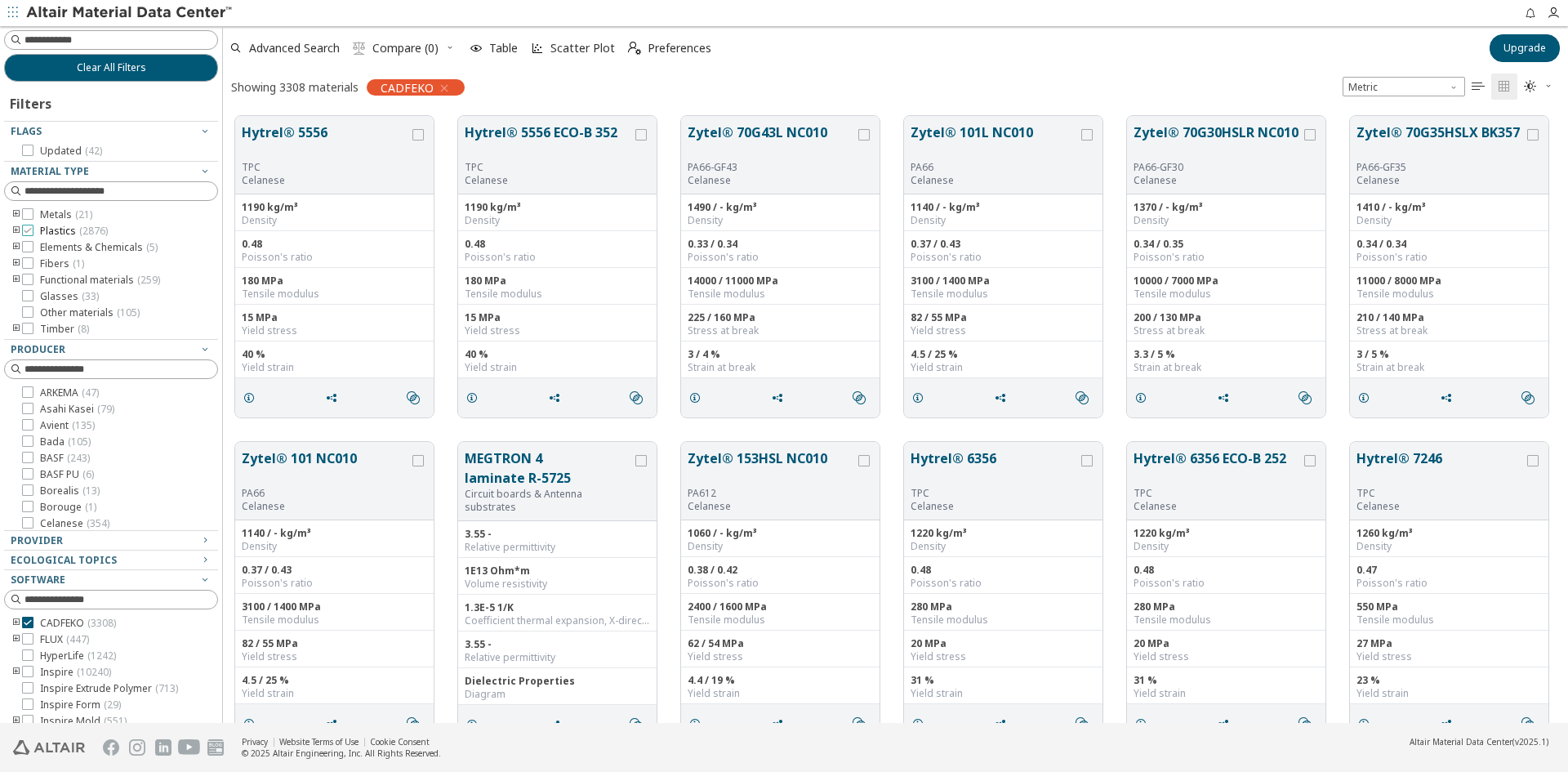
click at [30, 230] on icon at bounding box center [27, 230] width 11 height 11
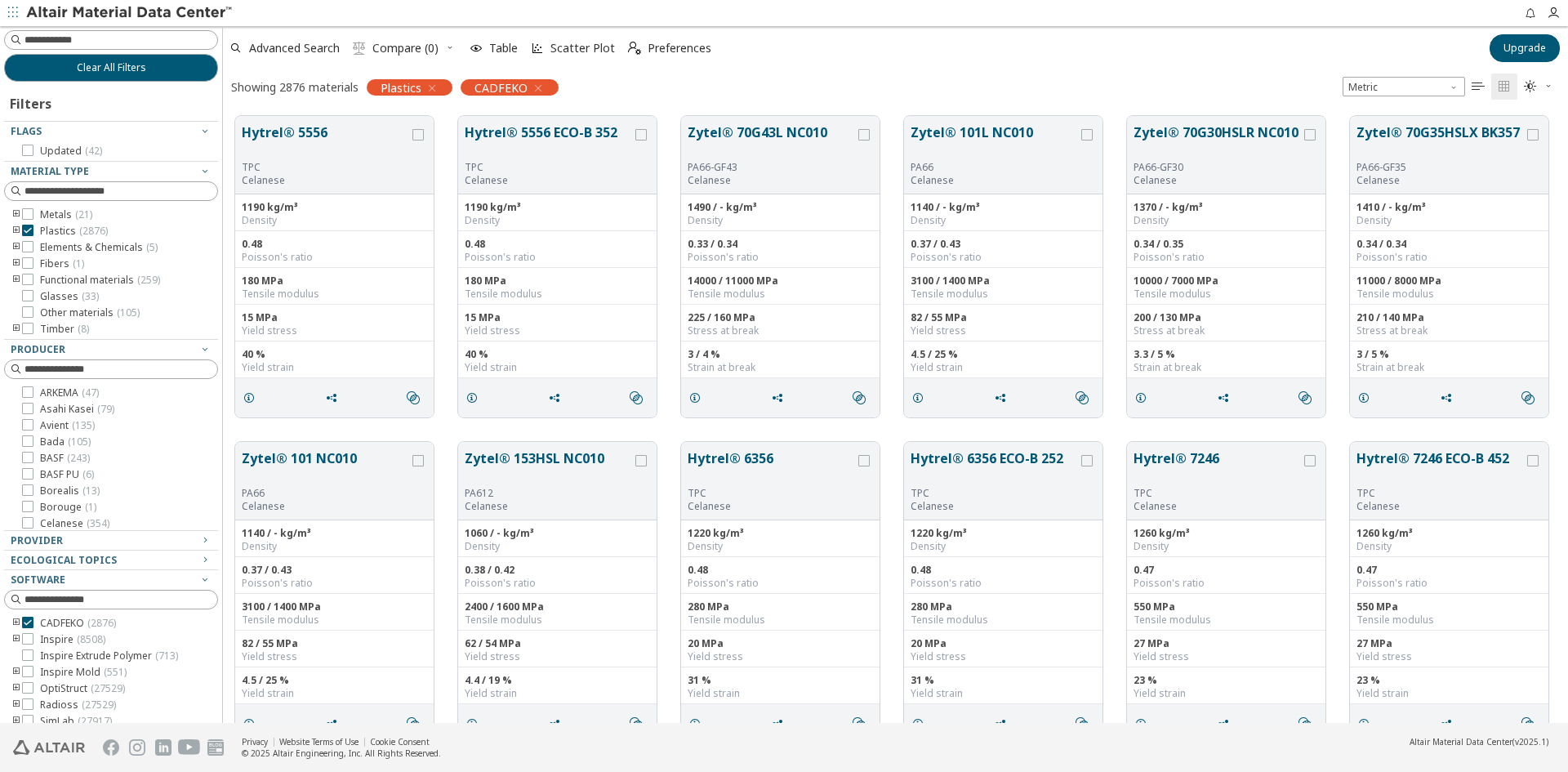
click at [1481, 88] on icon "" at bounding box center [1478, 86] width 13 height 13
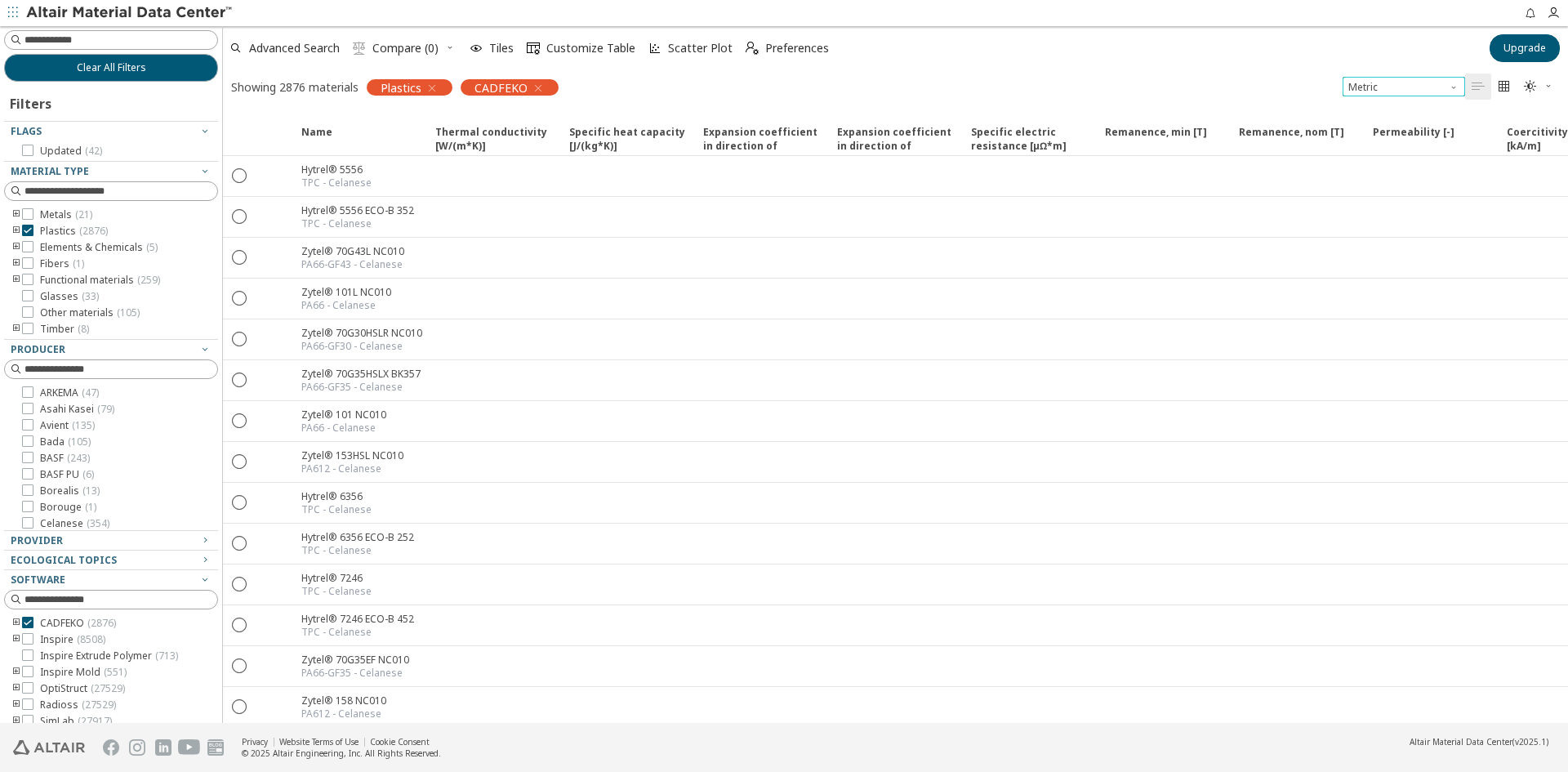
click at [1451, 88] on span "Unit System" at bounding box center [1455, 83] width 13 height 13
click at [1497, 89] on span "" at bounding box center [1504, 87] width 20 height 26
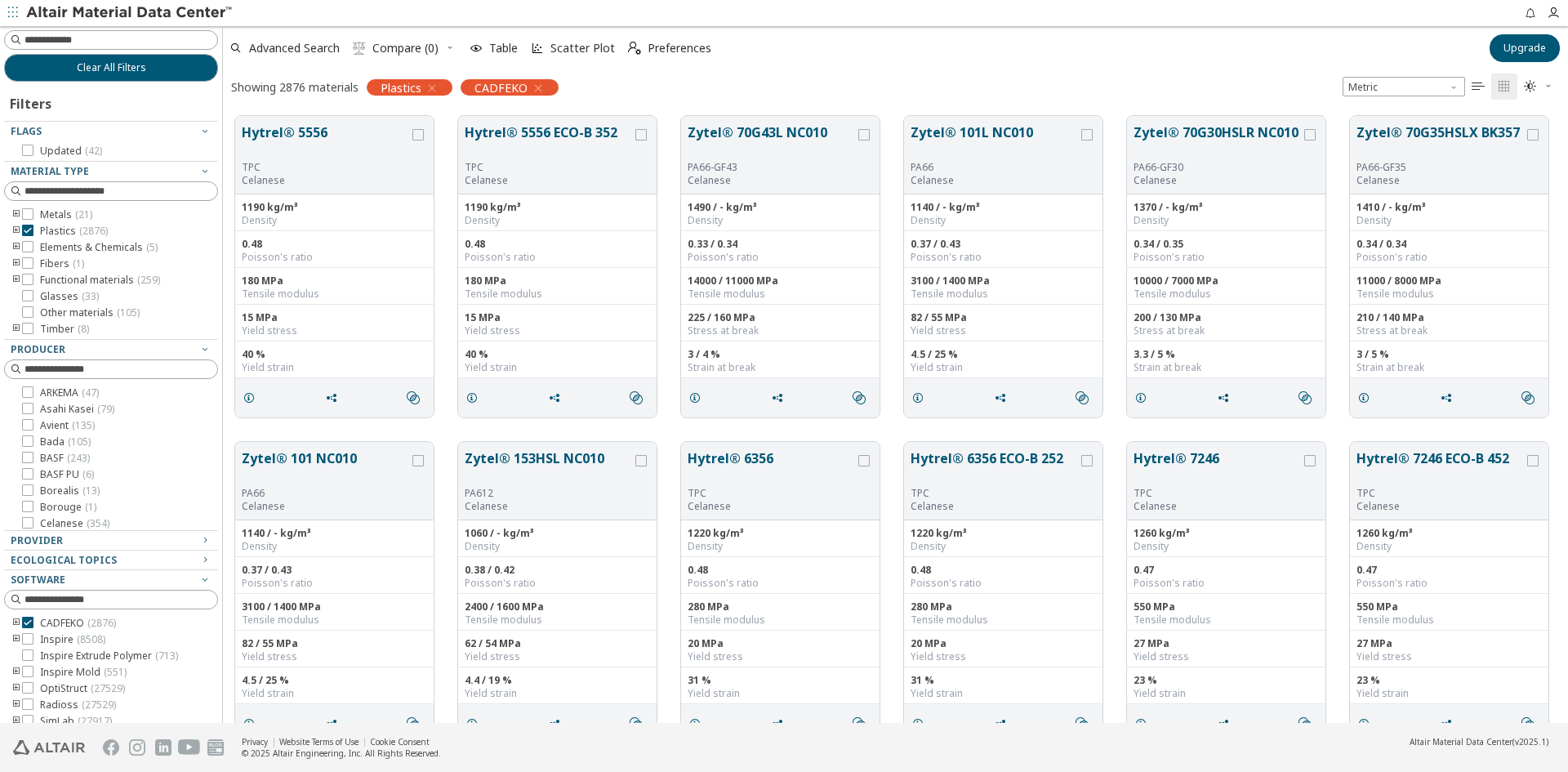
scroll to position [607, 1333]
click at [648, 54] on span "Preferences" at bounding box center [680, 47] width 64 height 11
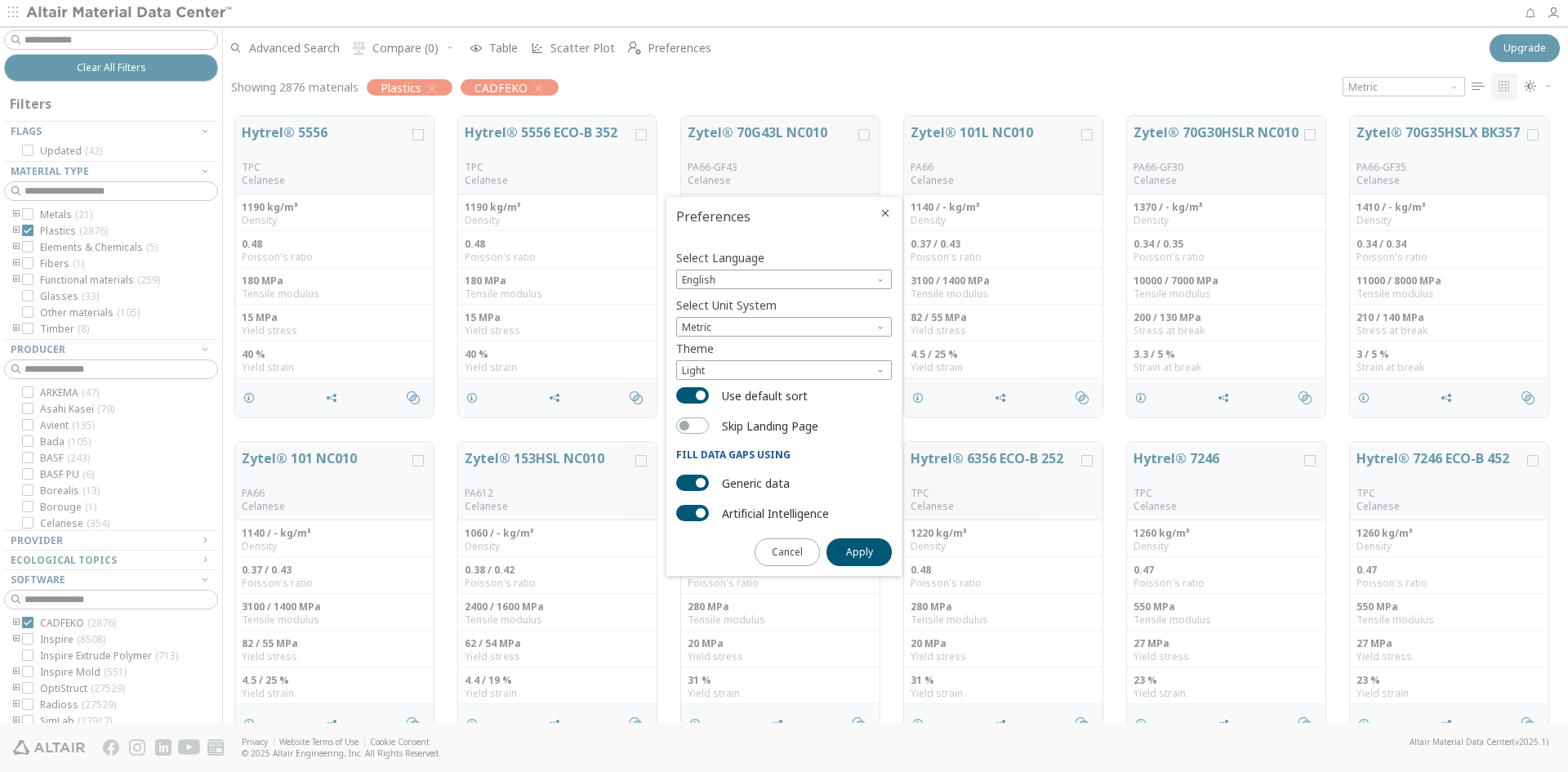
click at [1072, 426] on div at bounding box center [784, 386] width 1568 height 772
click at [893, 207] on span "Close" at bounding box center [885, 212] width 20 height 13
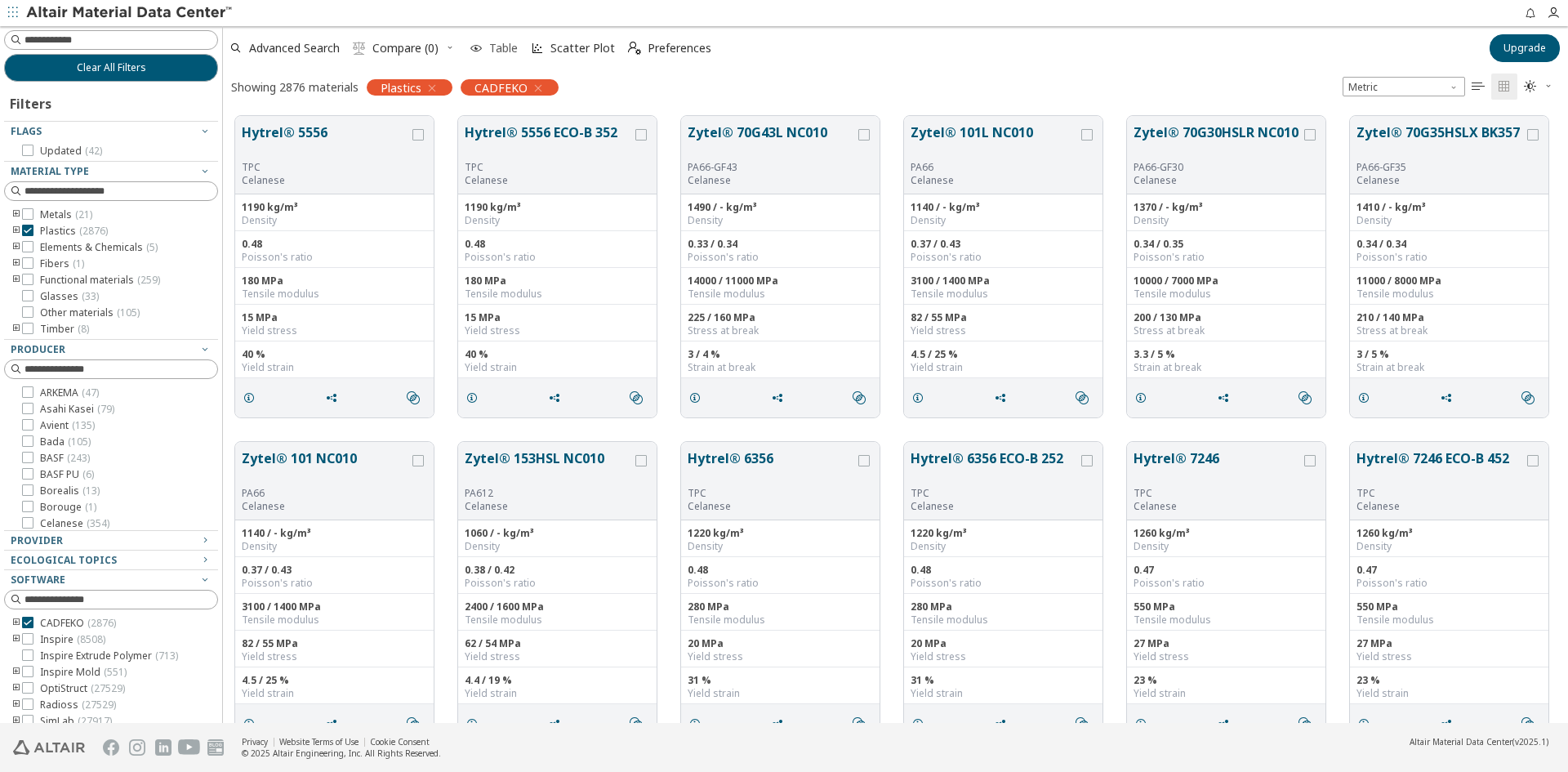
click at [483, 44] on icon "button" at bounding box center [476, 47] width 13 height 13
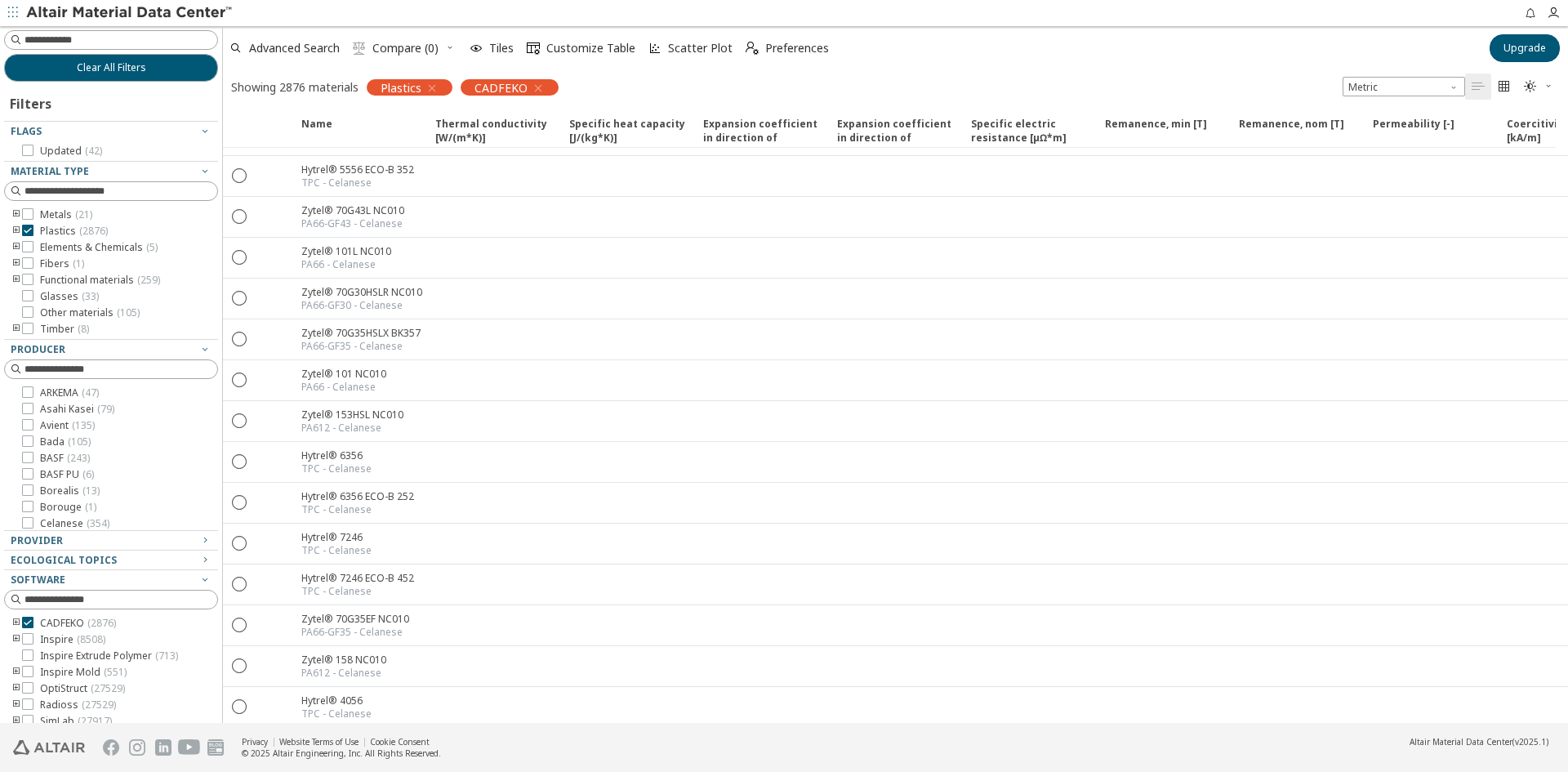
scroll to position [0, 0]
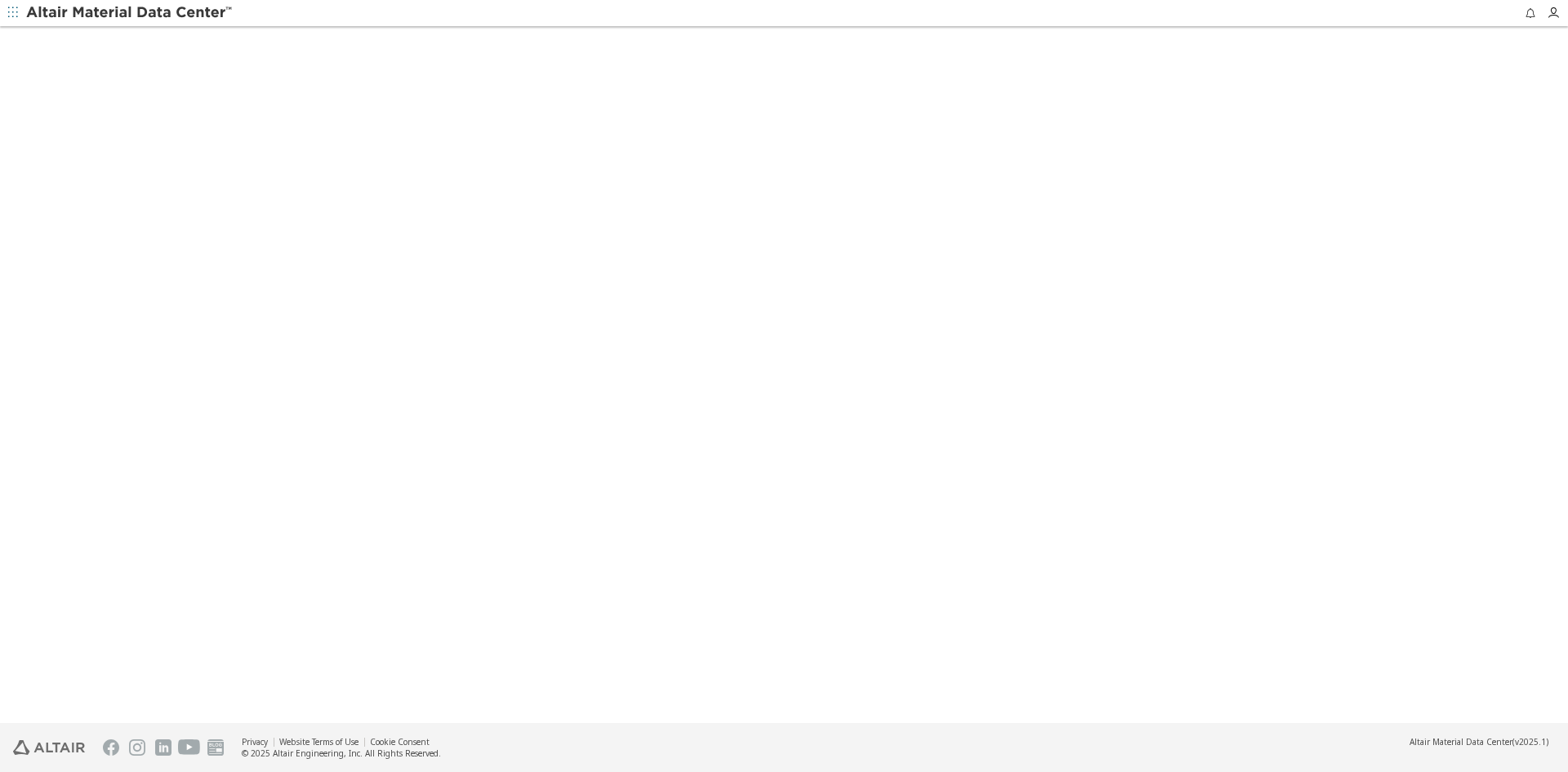
click at [1497, 365] on div at bounding box center [784, 376] width 1568 height 695
click at [112, 12] on img at bounding box center [130, 13] width 208 height 16
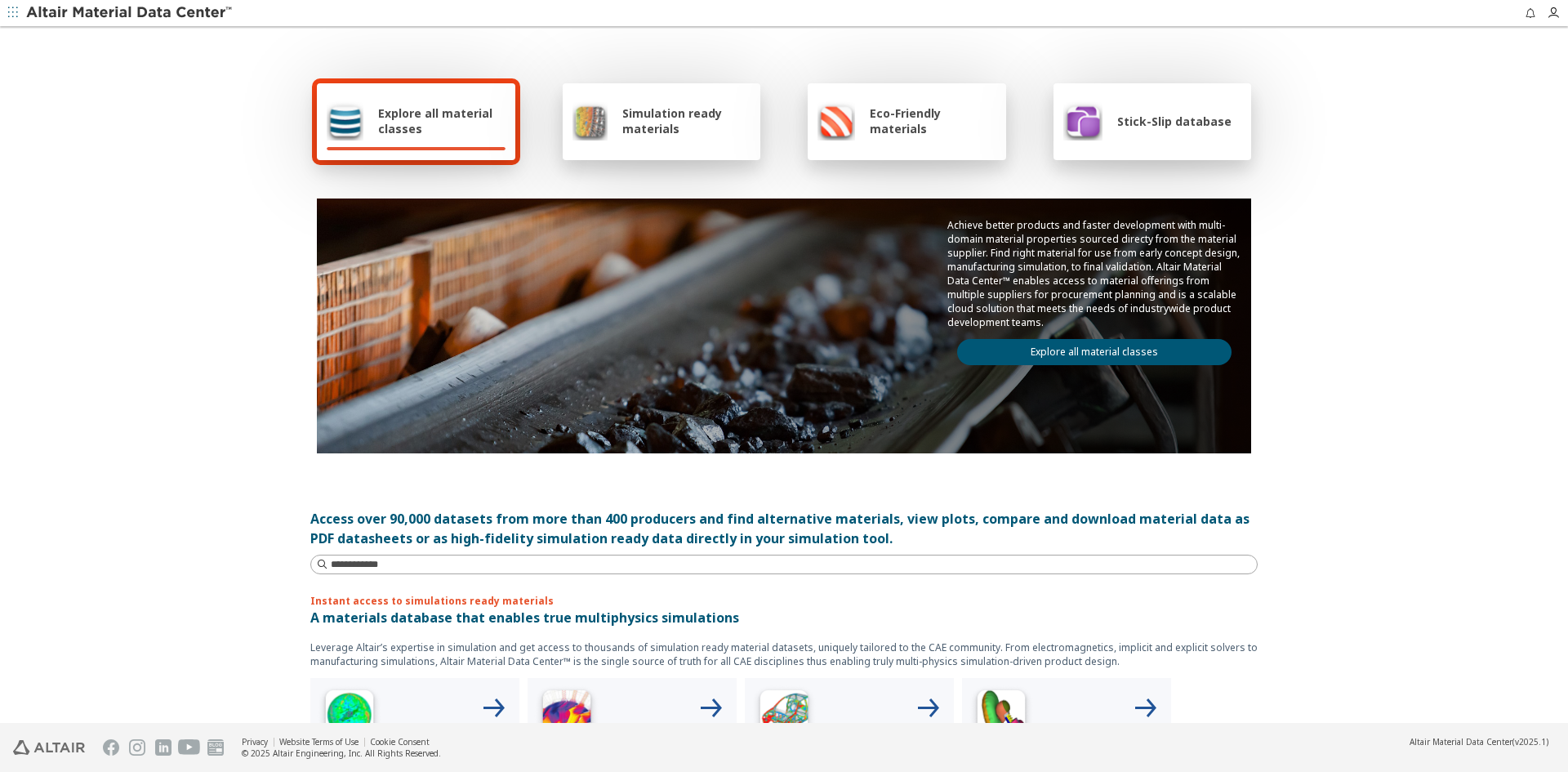
click at [1135, 363] on link "Explore all material classes" at bounding box center [1094, 352] width 274 height 26
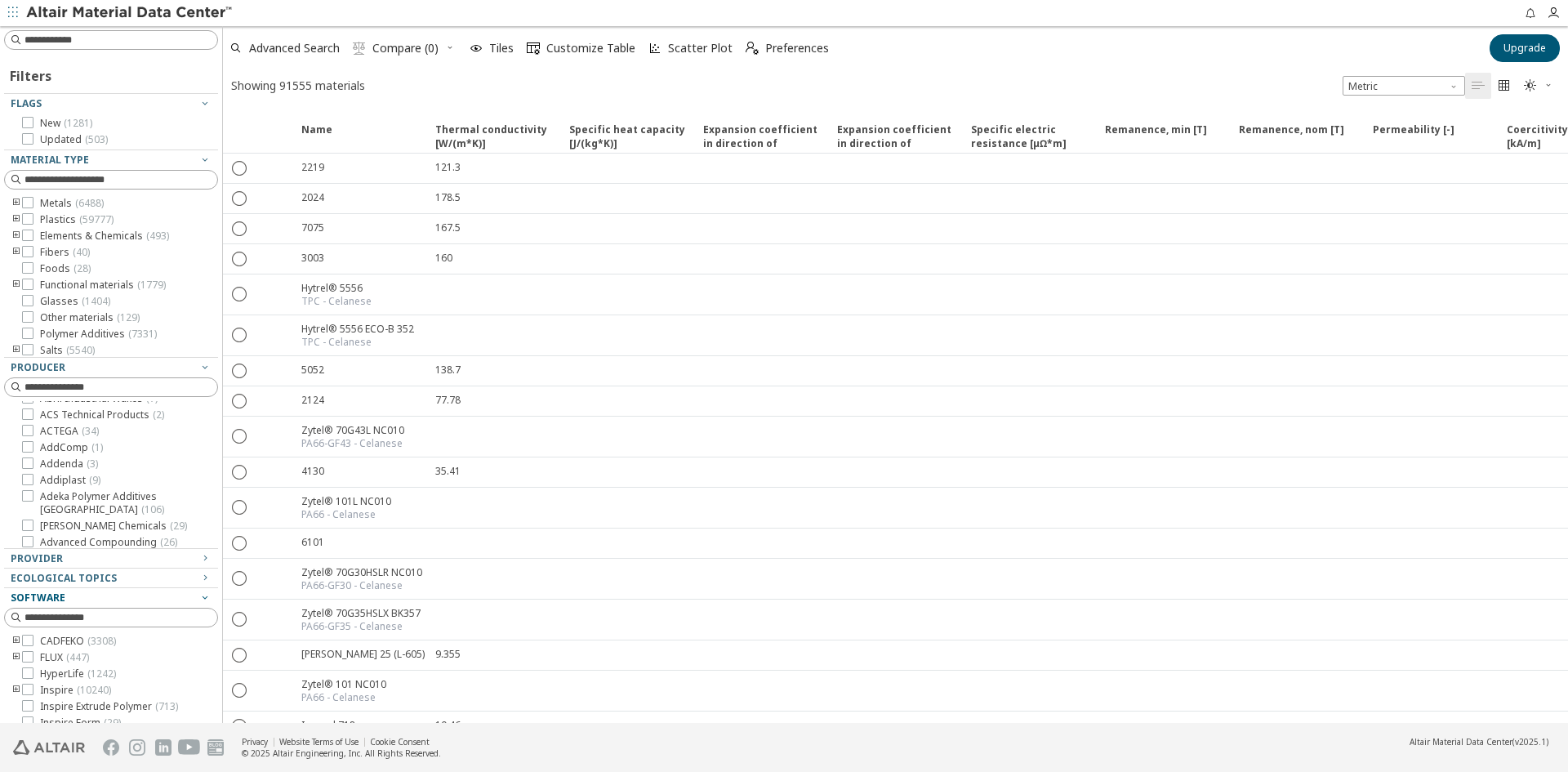
scroll to position [163, 0]
click at [28, 656] on icon at bounding box center [27, 657] width 11 height 11
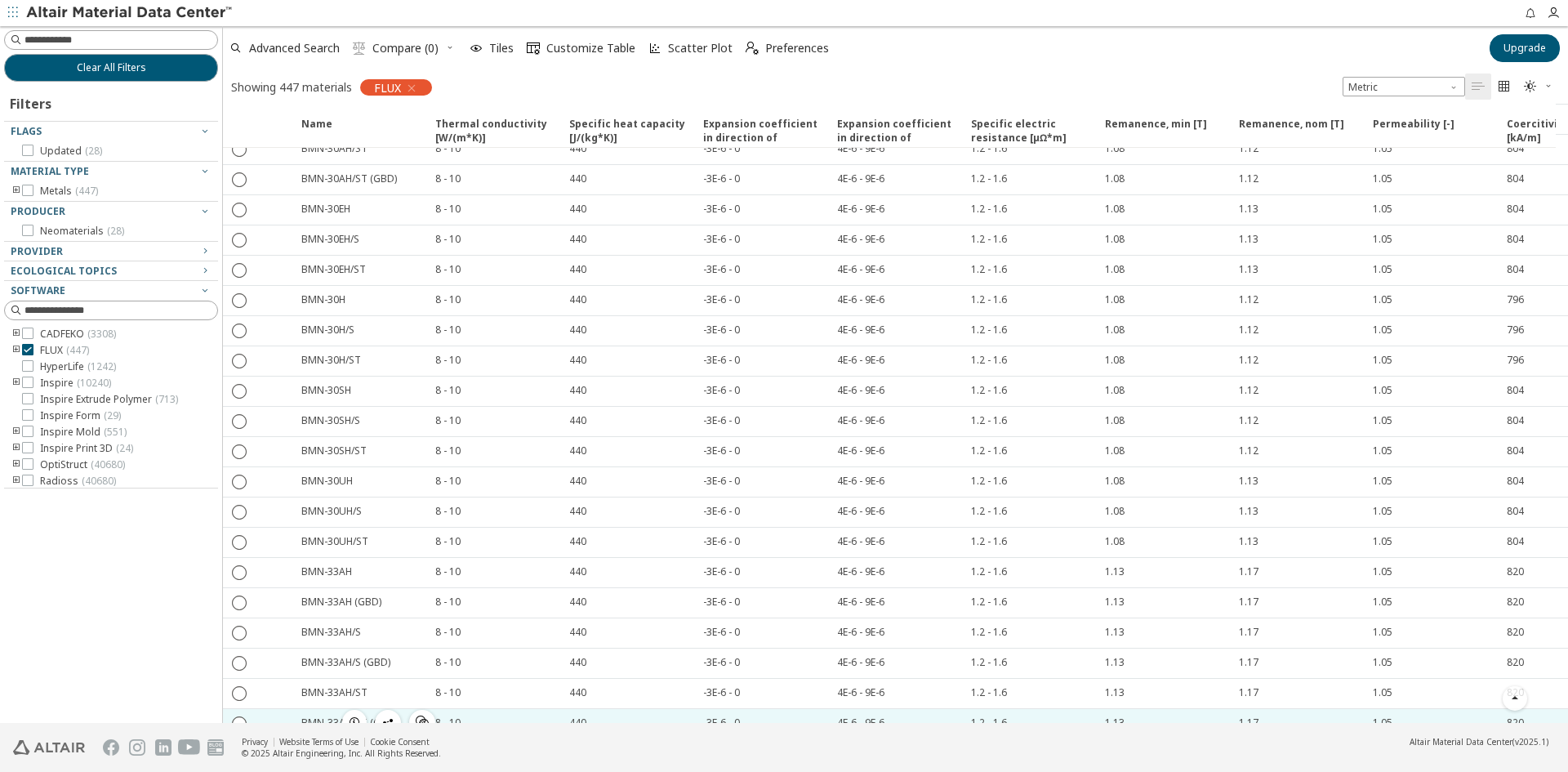
scroll to position [1259, 0]
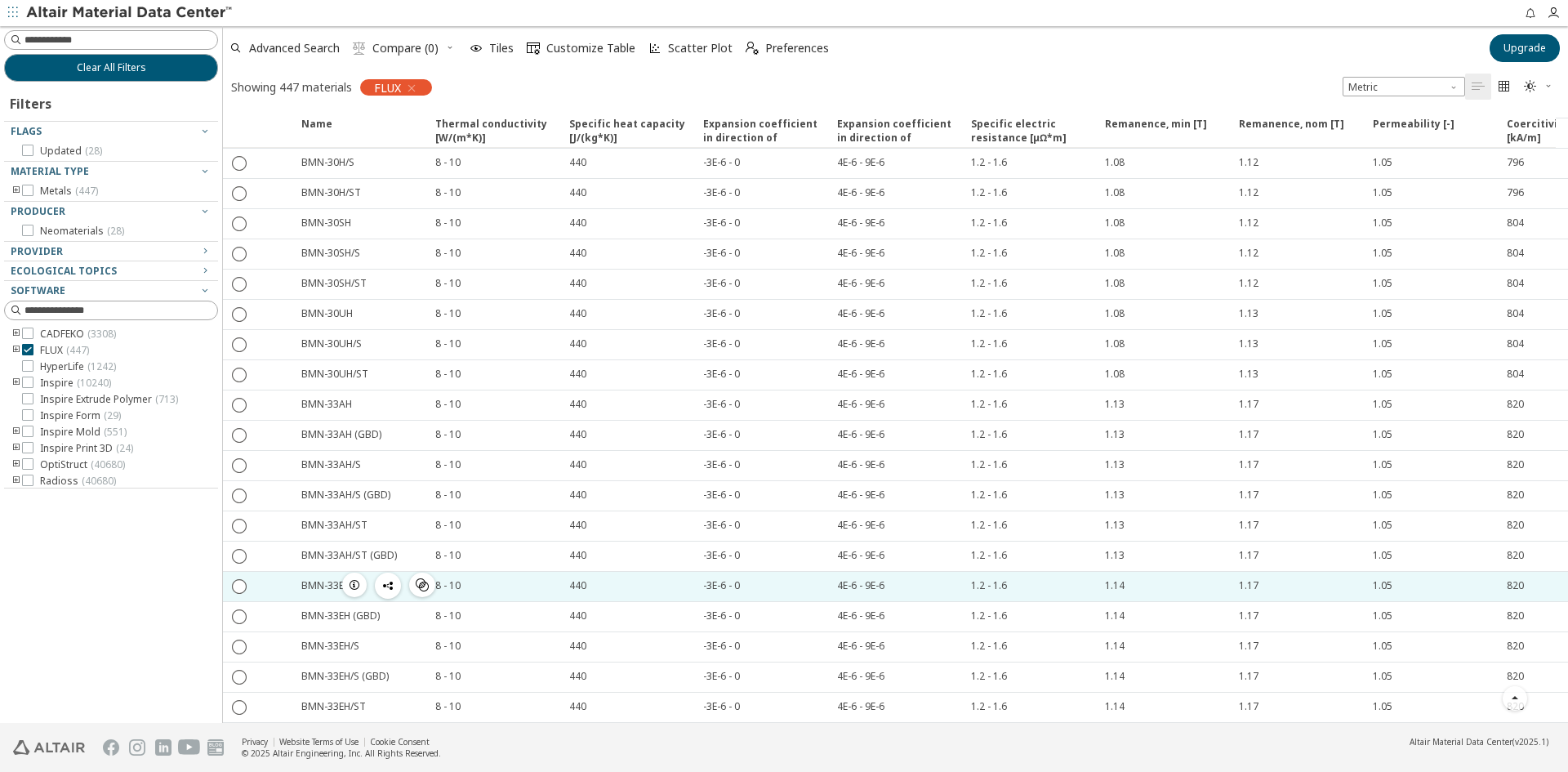
click at [310, 579] on div "BMN-33EH" at bounding box center [326, 585] width 49 height 14
click at [267, 572] on div at bounding box center [274, 586] width 36 height 29
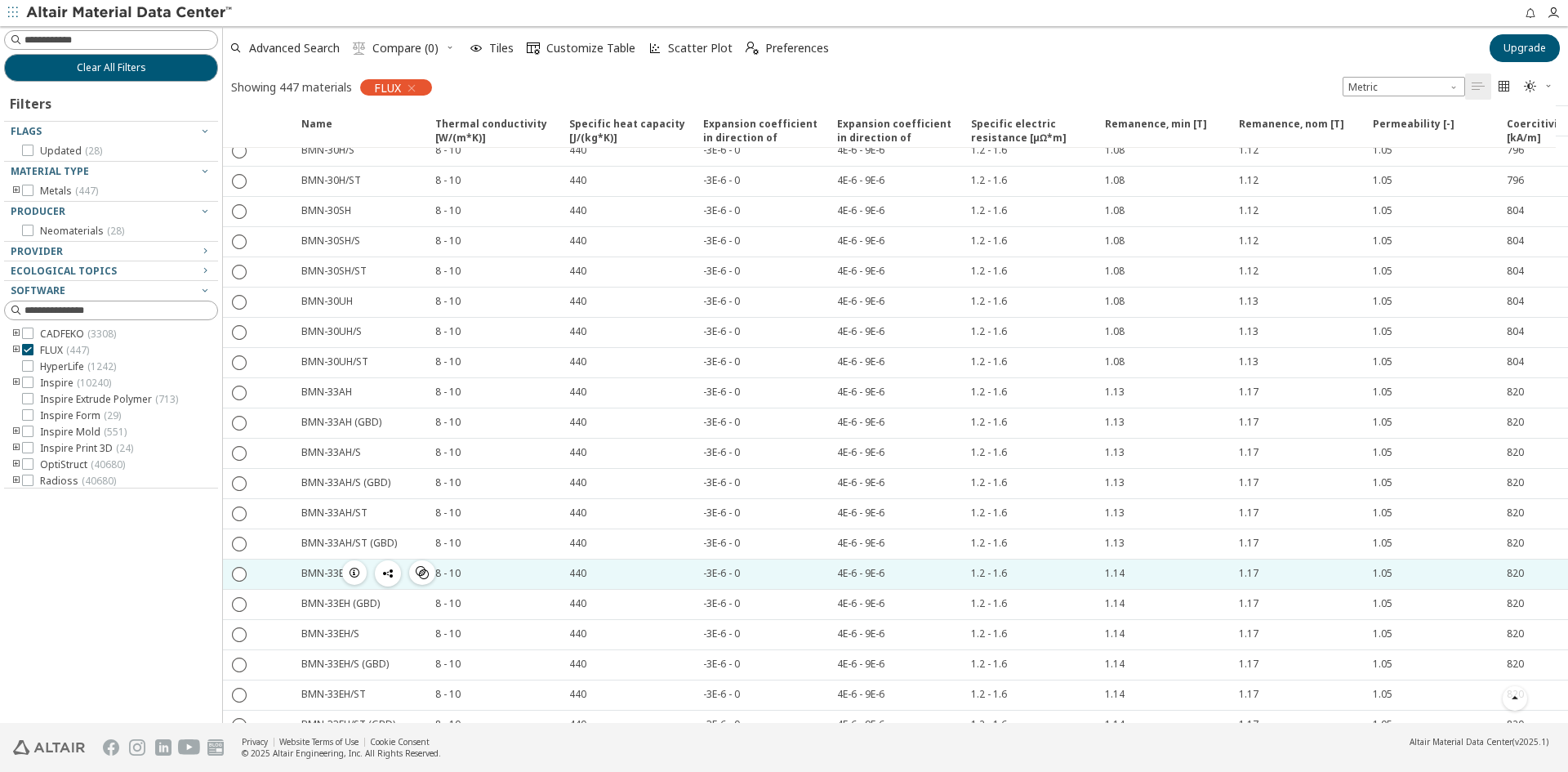
click at [322, 580] on div "BMN-33EH " at bounding box center [358, 574] width 134 height 29
click at [353, 572] on icon "button" at bounding box center [354, 573] width 13 height 13
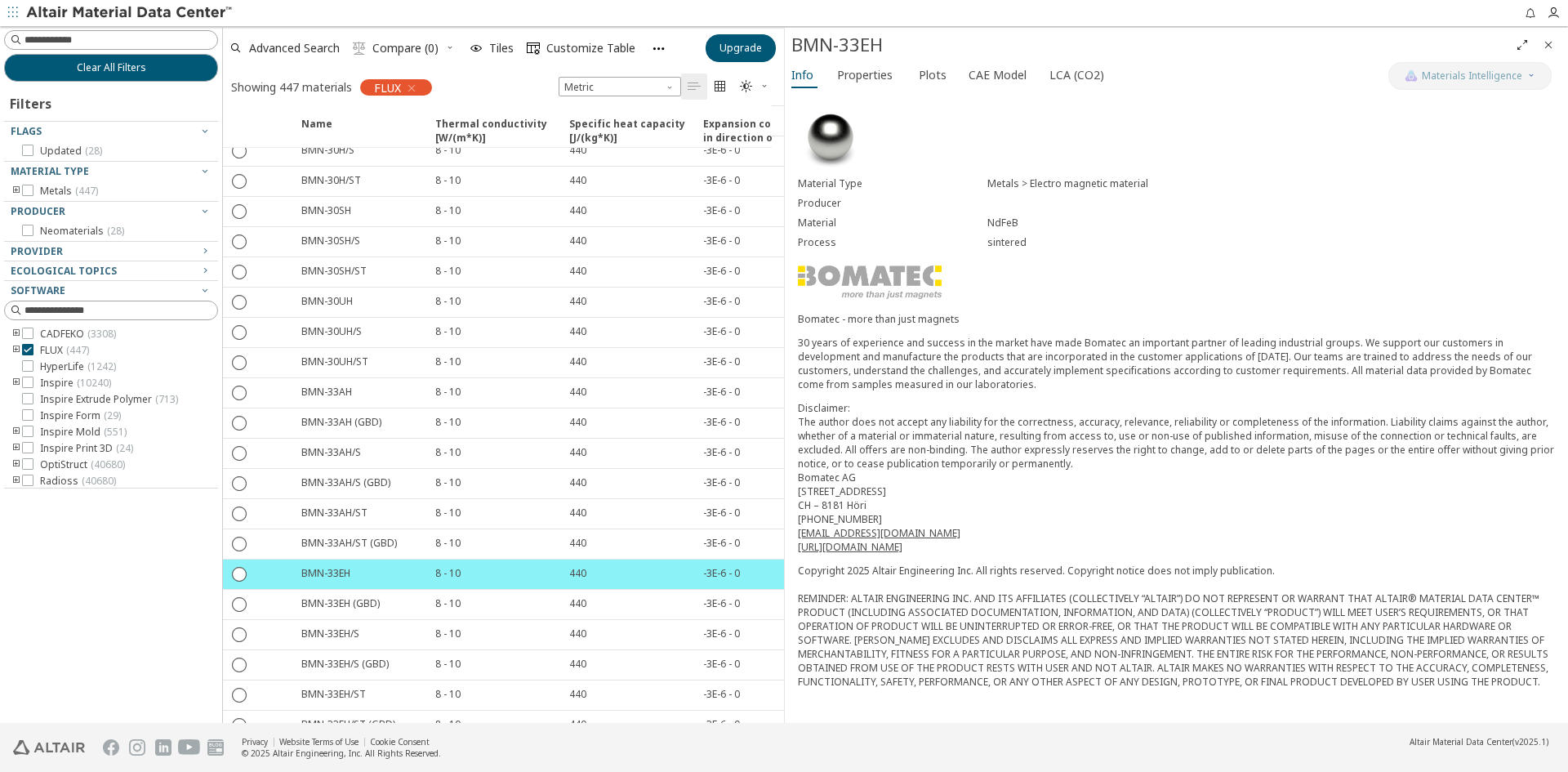
click at [1554, 49] on icon "Close" at bounding box center [1548, 45] width 13 height 13
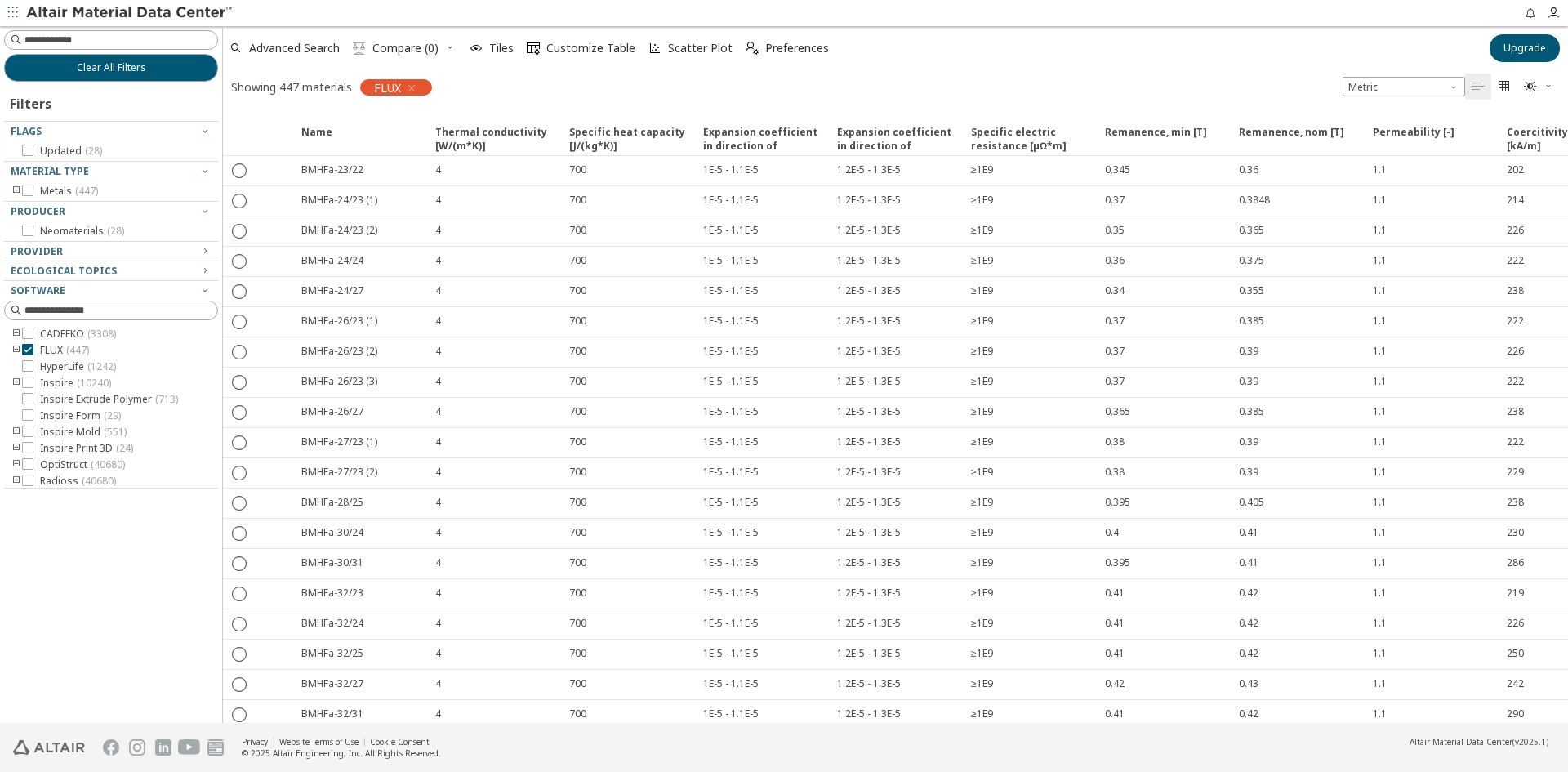
click at [443, 48] on button " Compare (0)" at bounding box center [395, 48] width 99 height 36
click at [450, 47] on span " Compare (0)" at bounding box center [405, 48] width 117 height 36
click at [26, 228] on icon at bounding box center [27, 230] width 11 height 11
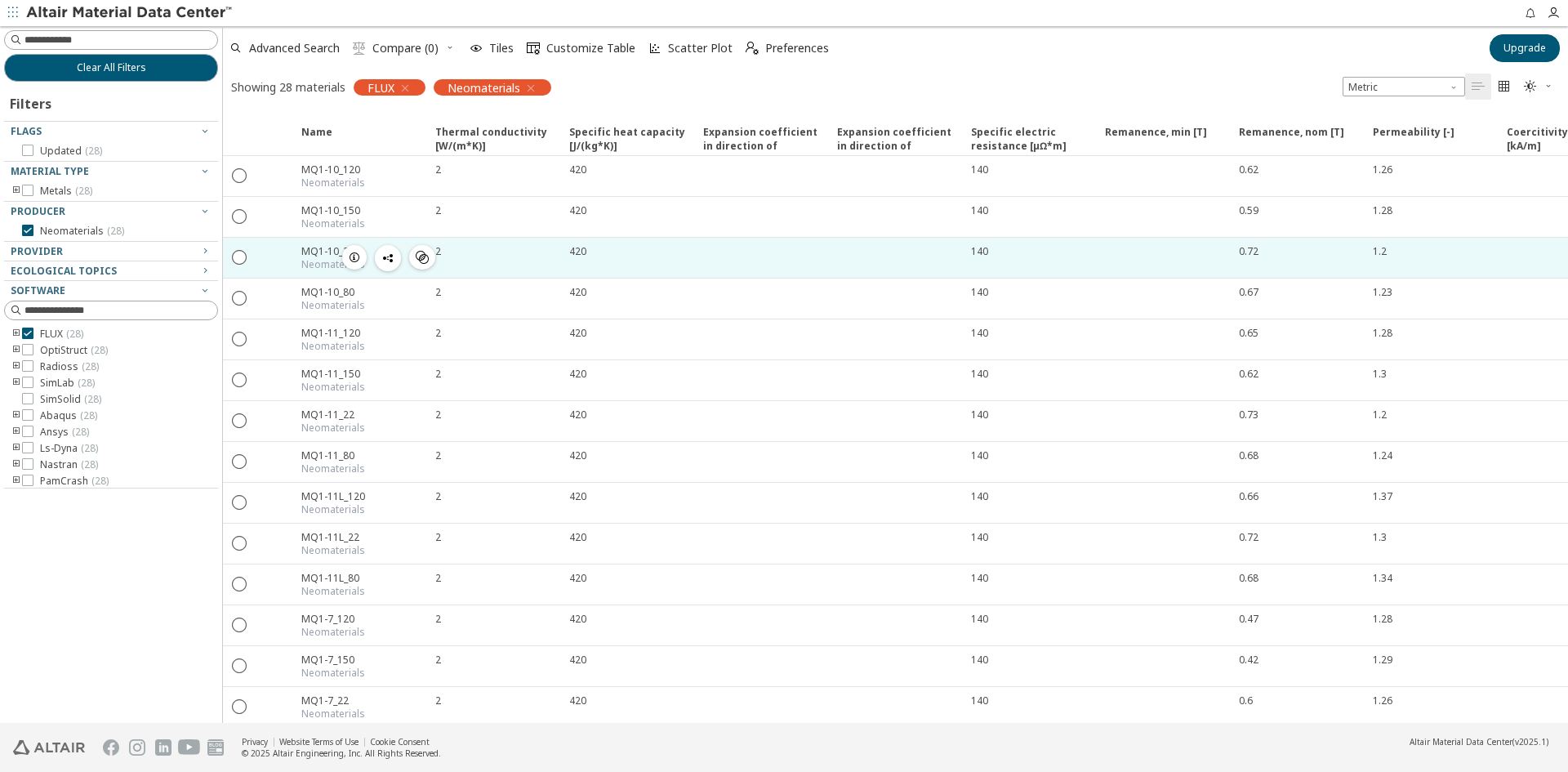
click at [326, 248] on div "MQ1-10_22" at bounding box center [333, 251] width 64 height 14
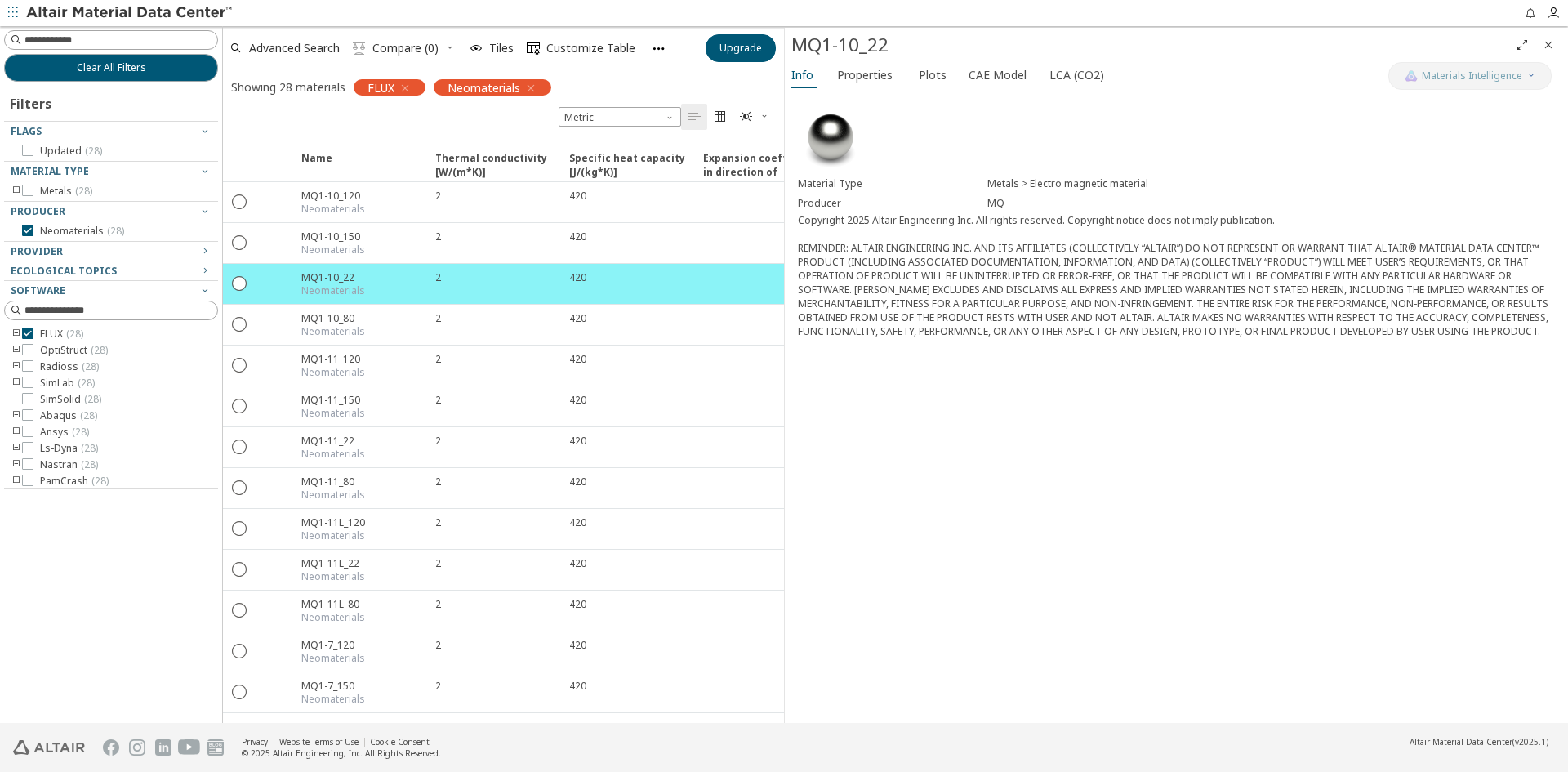
click at [1551, 39] on icon "Close" at bounding box center [1548, 45] width 13 height 13
